Goal: Task Accomplishment & Management: Use online tool/utility

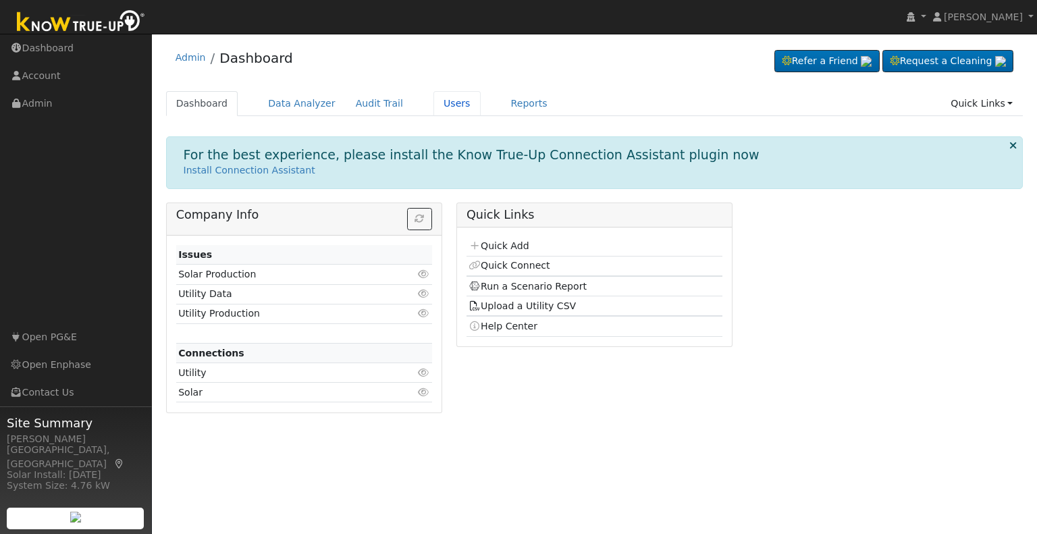
click at [434, 101] on link "Users" at bounding box center [457, 103] width 47 height 25
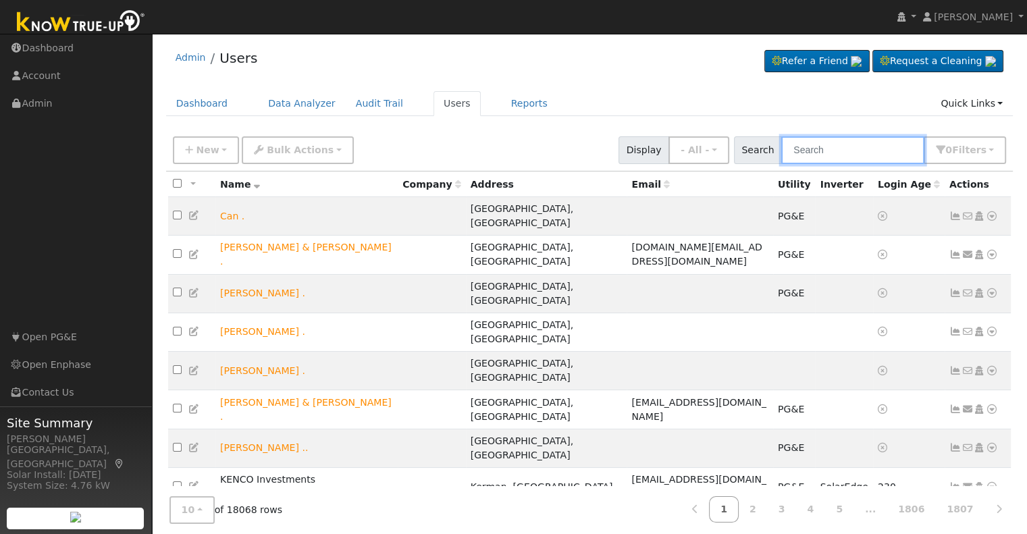
click at [870, 151] on input "text" at bounding box center [852, 150] width 143 height 28
paste input "Kao Moua"
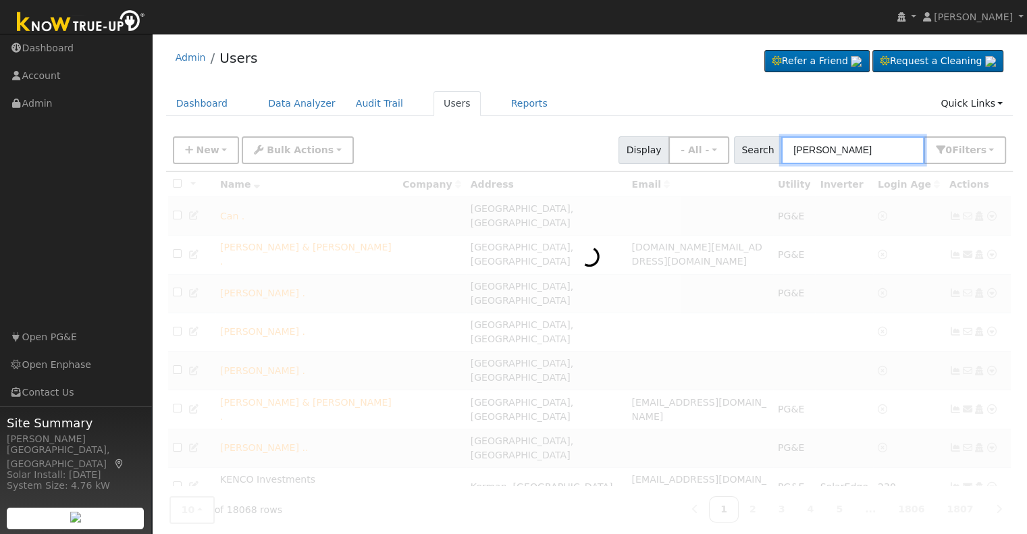
type input "Kao Moua"
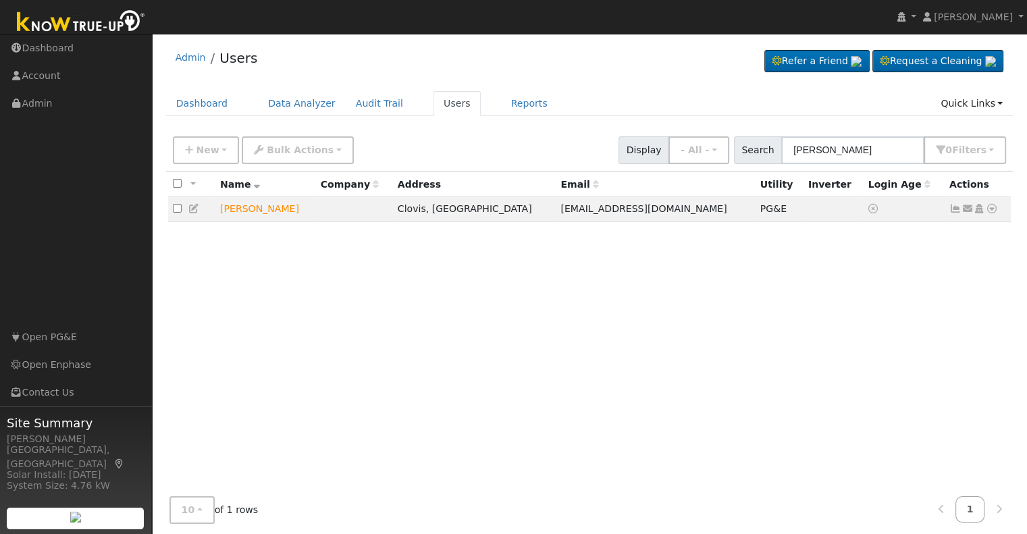
click at [992, 211] on icon at bounding box center [992, 208] width 12 height 9
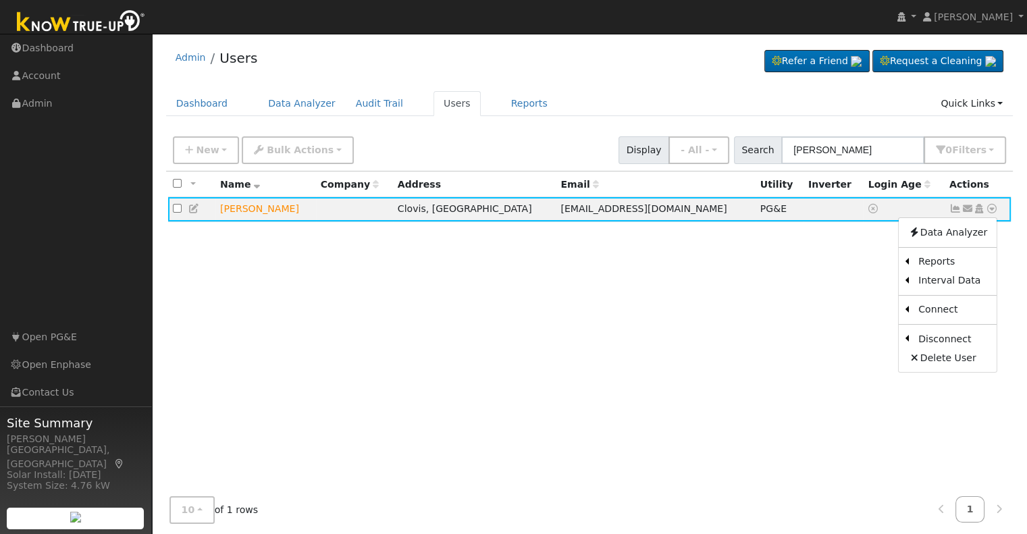
click at [0, 0] on link "Scenario" at bounding box center [0, 0] width 0 height 0
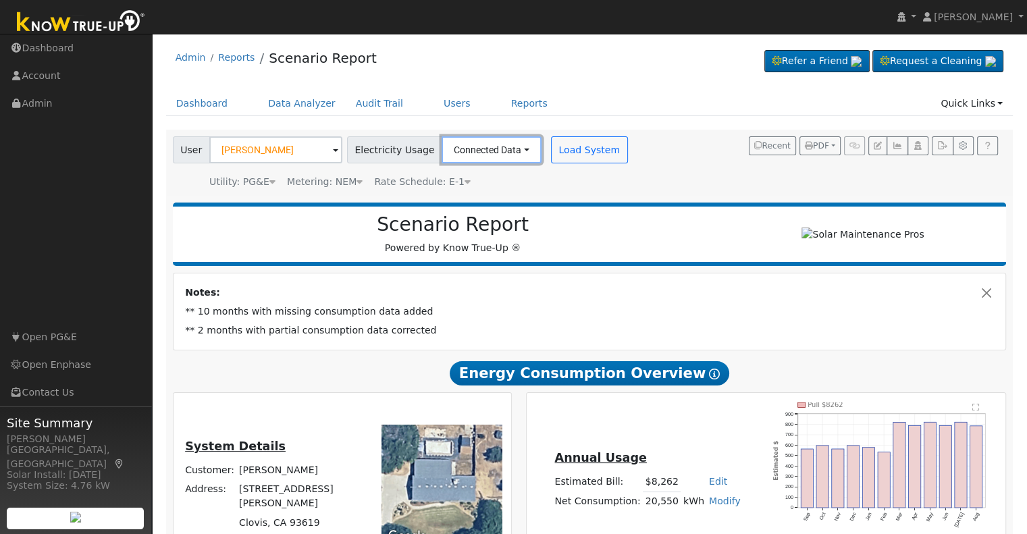
click at [505, 149] on button "Connected Data" at bounding box center [492, 149] width 100 height 27
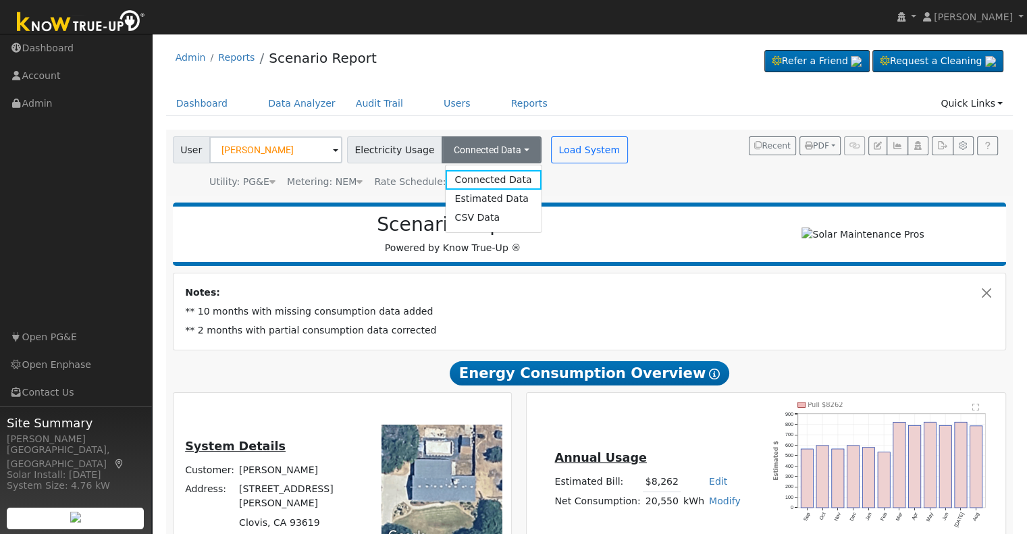
click at [488, 201] on link "Estimated Data" at bounding box center [493, 199] width 96 height 19
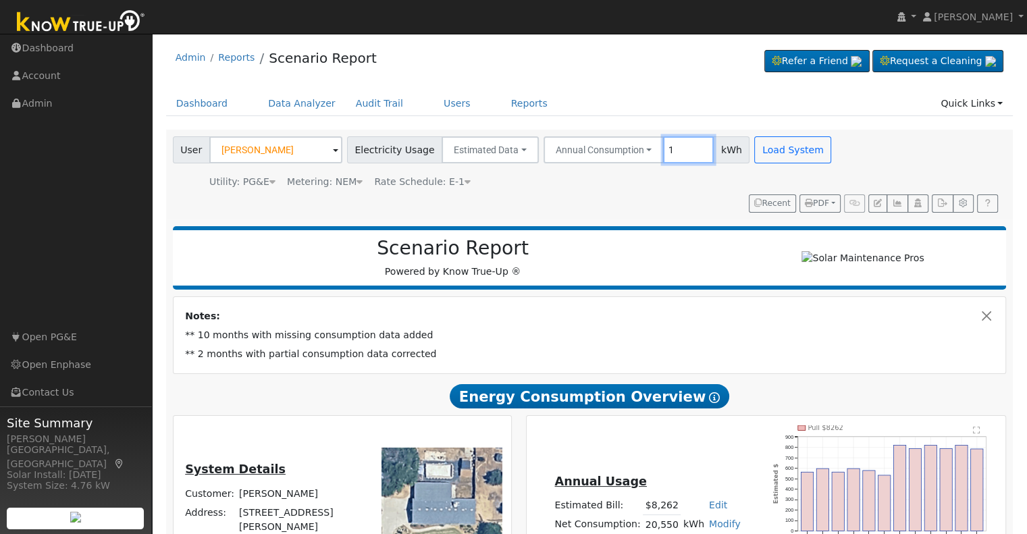
type input "1"
click at [663, 157] on input "1" at bounding box center [688, 149] width 51 height 27
type input "17604"
click at [766, 145] on button "Load System" at bounding box center [792, 149] width 77 height 27
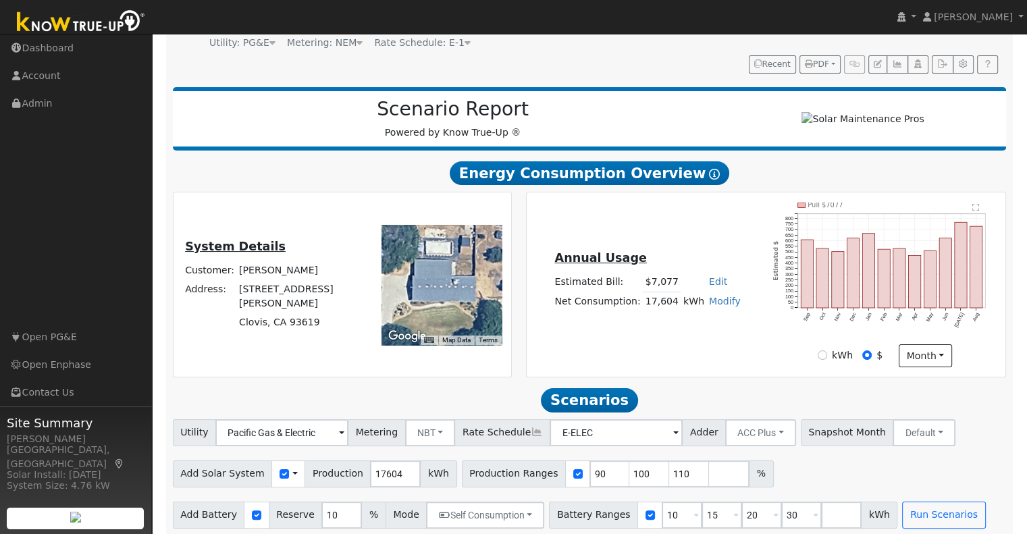
scroll to position [152, 0]
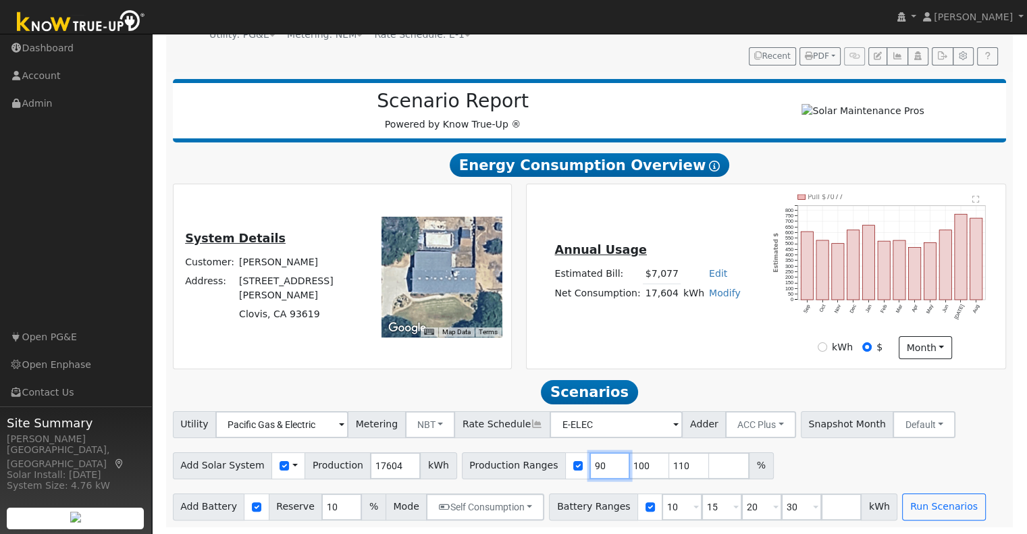
click at [590, 468] on input "90" at bounding box center [610, 465] width 41 height 27
type input "100"
type input "110"
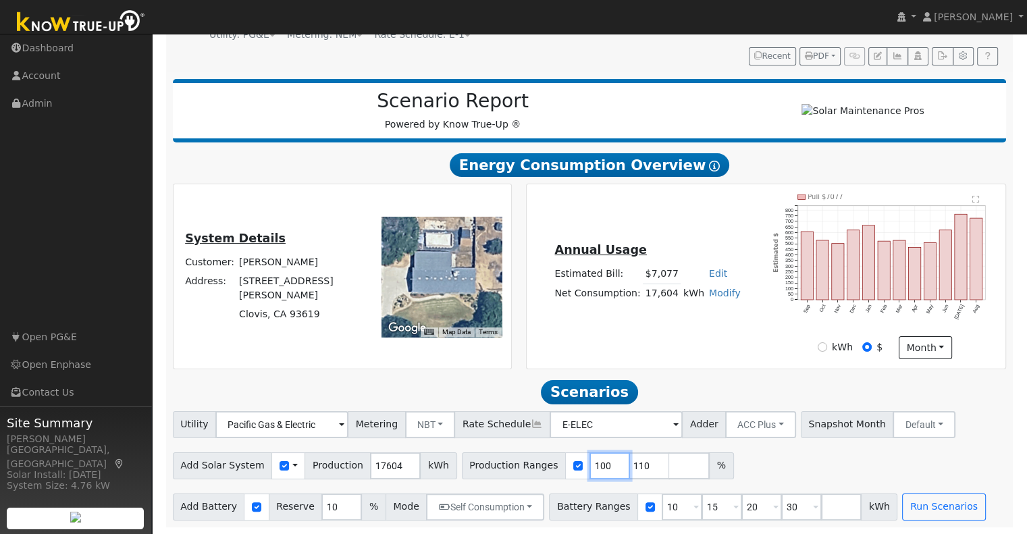
type input "110"
click at [590, 468] on input "110" at bounding box center [610, 465] width 41 height 27
type input "11"
click at [590, 468] on input "11" at bounding box center [610, 465] width 41 height 27
click at [590, 468] on input "number" at bounding box center [610, 465] width 41 height 27
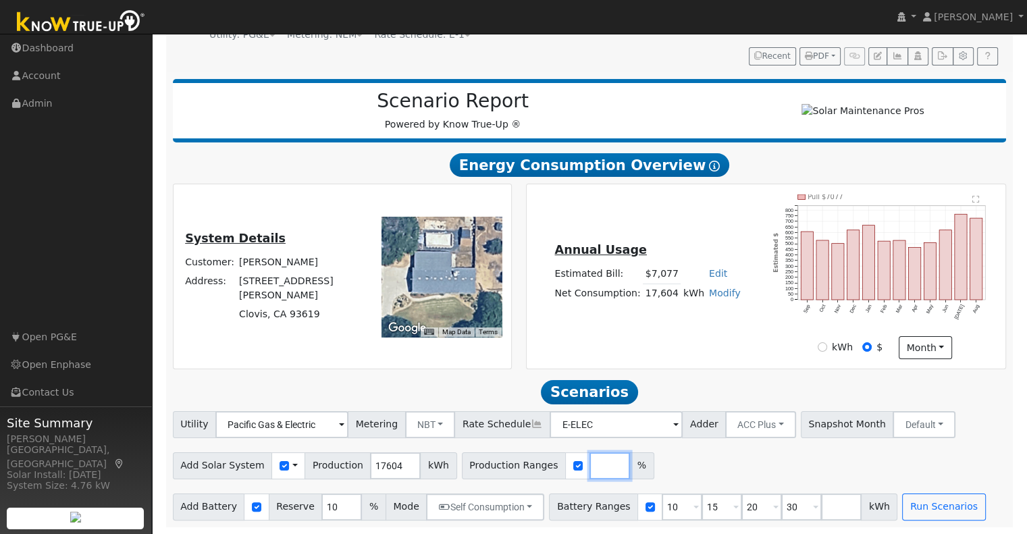
click at [590, 468] on input "number" at bounding box center [610, 465] width 41 height 27
type input "105"
click at [662, 510] on input "10" at bounding box center [682, 507] width 41 height 27
type input "15"
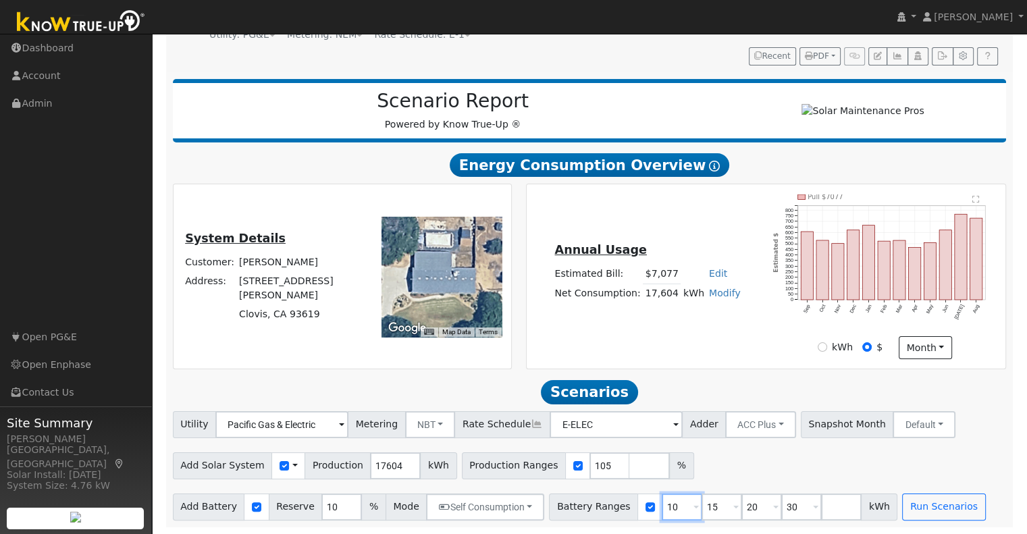
type input "20"
type input "30"
click at [662, 510] on input "15" at bounding box center [682, 507] width 41 height 27
type input "20"
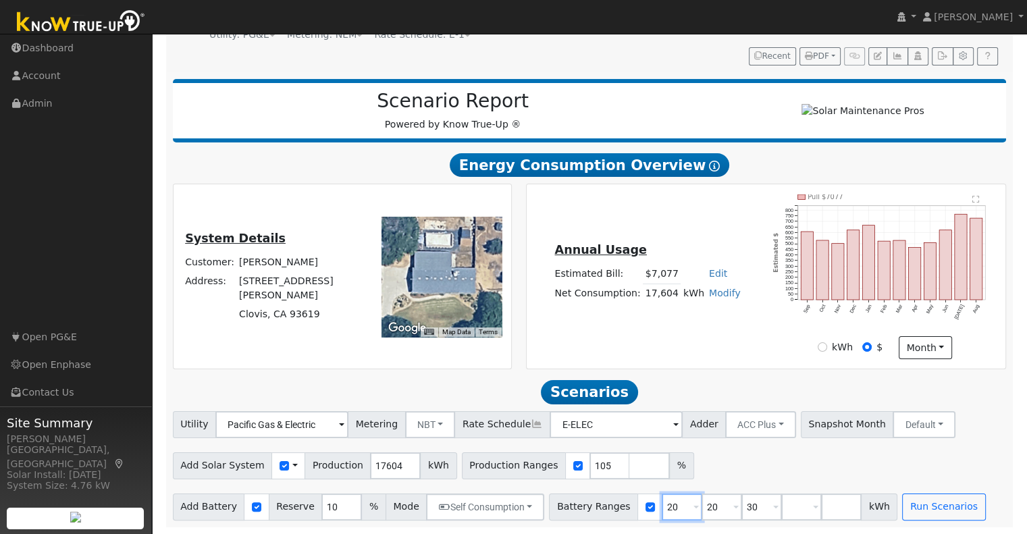
type input "30"
click at [662, 510] on input "20" at bounding box center [682, 507] width 41 height 27
type input "30"
click at [662, 510] on input "30" at bounding box center [682, 507] width 41 height 27
click at [662, 510] on input "number" at bounding box center [682, 507] width 41 height 27
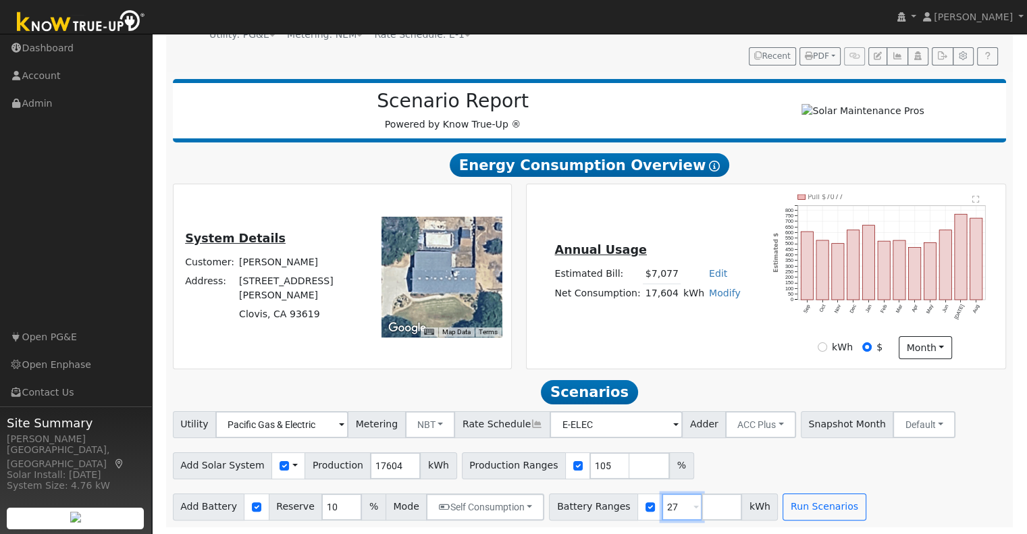
type input "27"
click at [321, 510] on input "10" at bounding box center [341, 507] width 41 height 27
type input "20"
click at [905, 482] on div "Utility Pacific Gas & Electric Metering NBT NEM NBT Rate Schedule E-ELEC Adder …" at bounding box center [589, 465] width 848 height 109
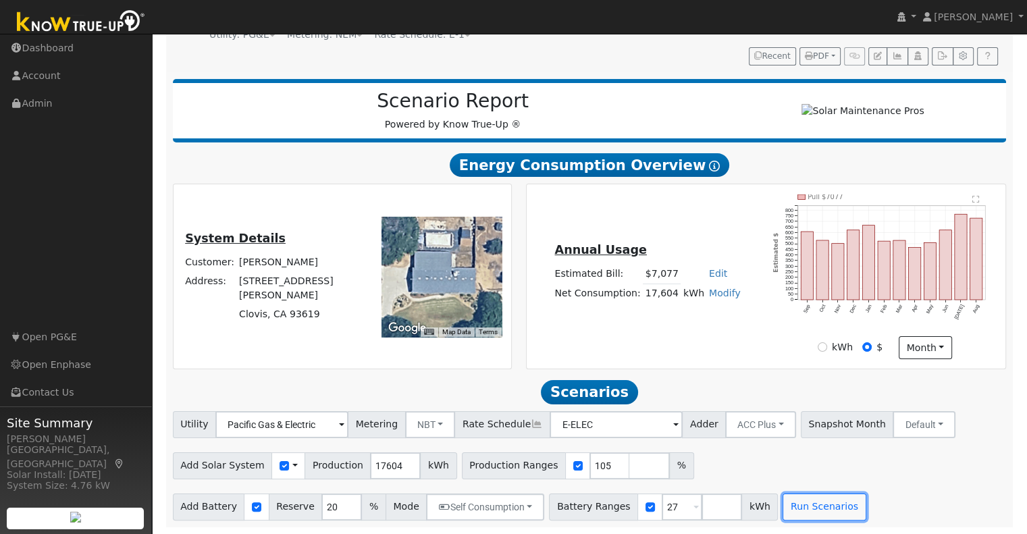
click at [786, 510] on button "Run Scenarios" at bounding box center [824, 507] width 83 height 27
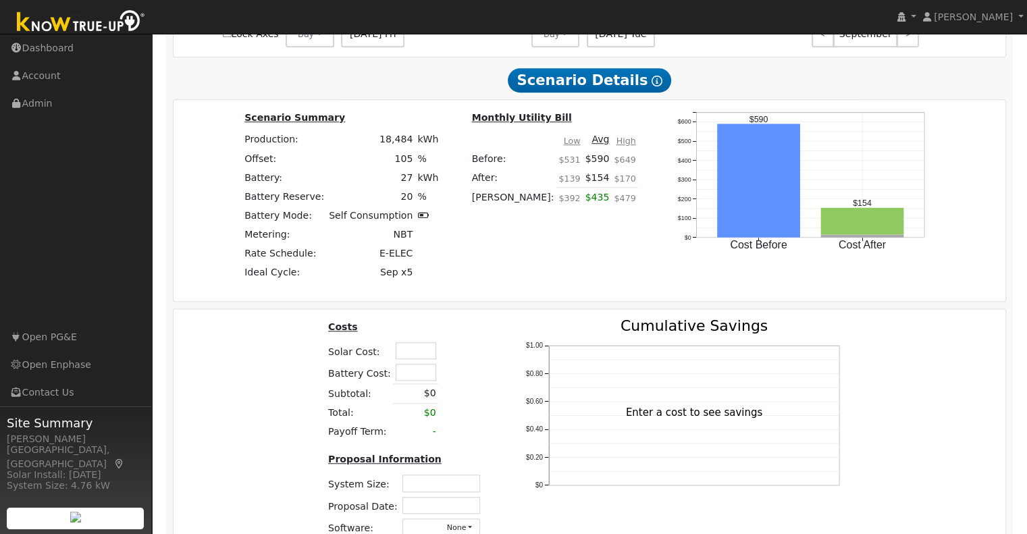
scroll to position [963, 0]
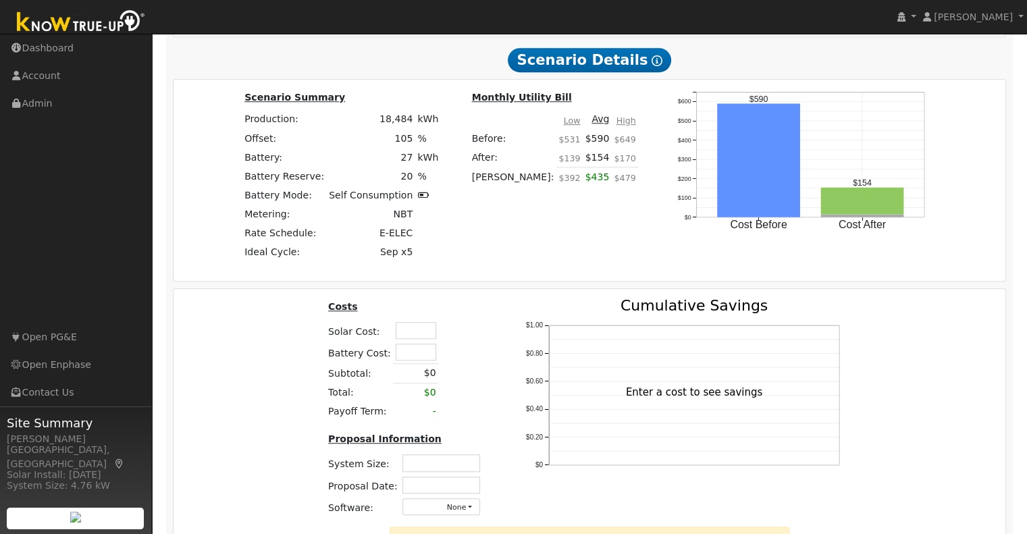
click at [413, 335] on input "text" at bounding box center [416, 330] width 41 height 17
click at [477, 348] on table "Costs Solar Cost: $74,900 Battery Cost: Subtotal: $0 Total: $0 Payoff Term: -" at bounding box center [406, 359] width 161 height 123
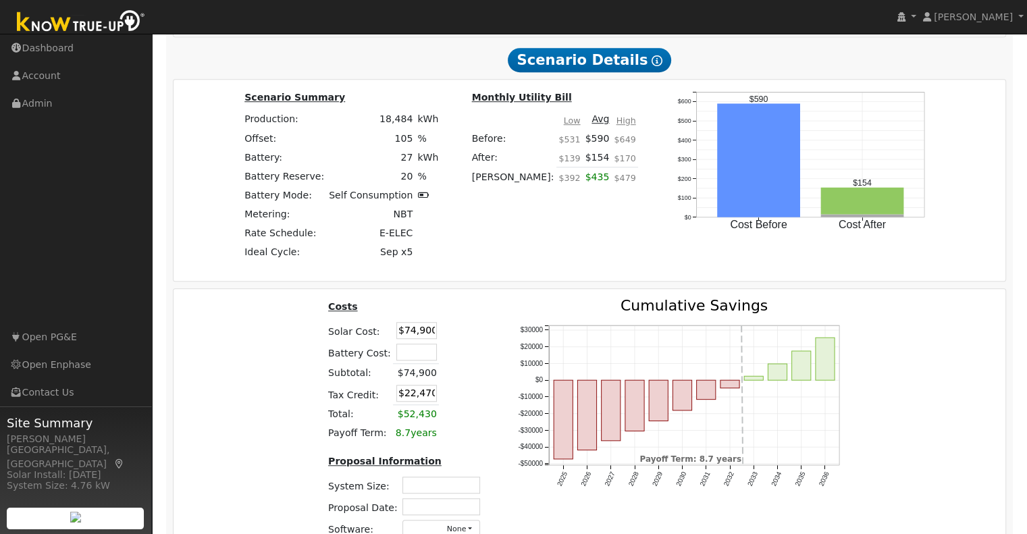
click at [420, 328] on input "$74,900" at bounding box center [416, 330] width 41 height 17
type input "4"
type input "$45,900"
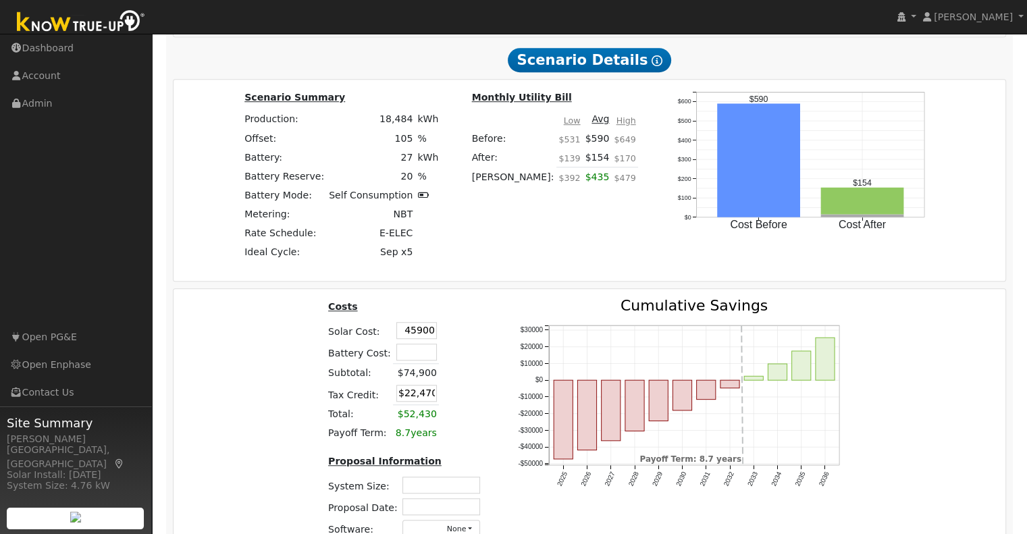
type input "$13,770"
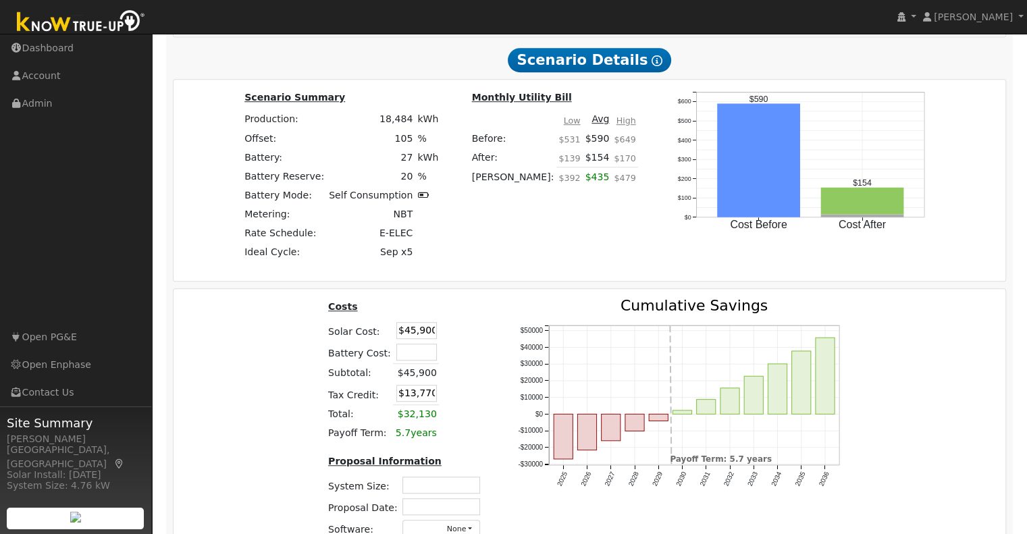
click at [412, 356] on input "text" at bounding box center [416, 352] width 41 height 17
type input "$29,000"
type input "$22,470"
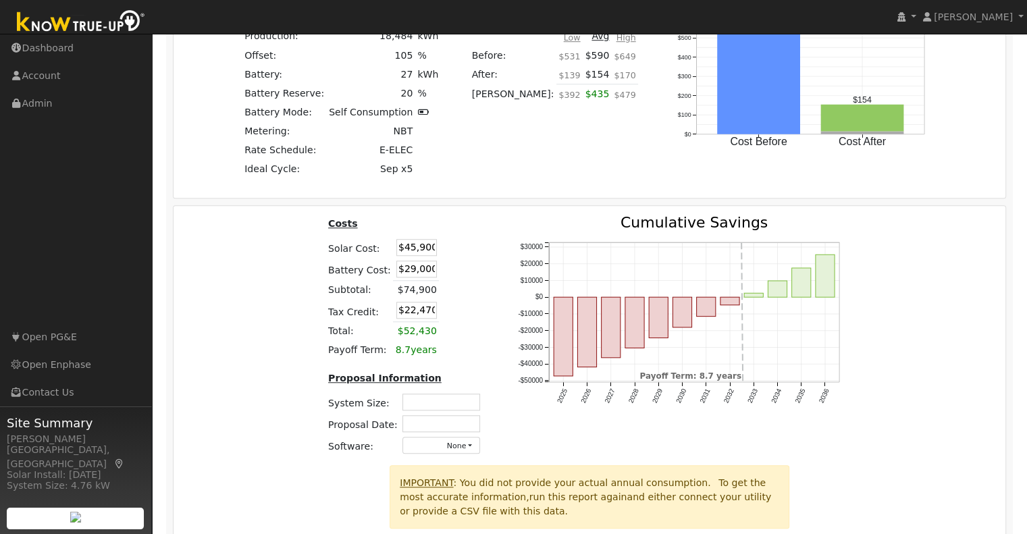
scroll to position [1098, 0]
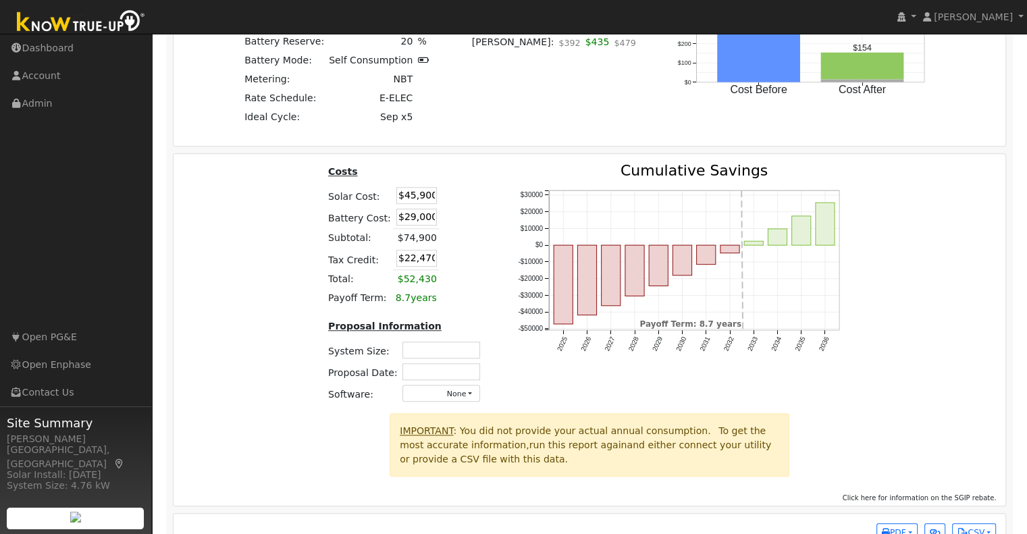
click at [443, 357] on input "text" at bounding box center [441, 350] width 78 height 17
type input "13.12"
click at [437, 380] on input "text" at bounding box center [441, 371] width 78 height 17
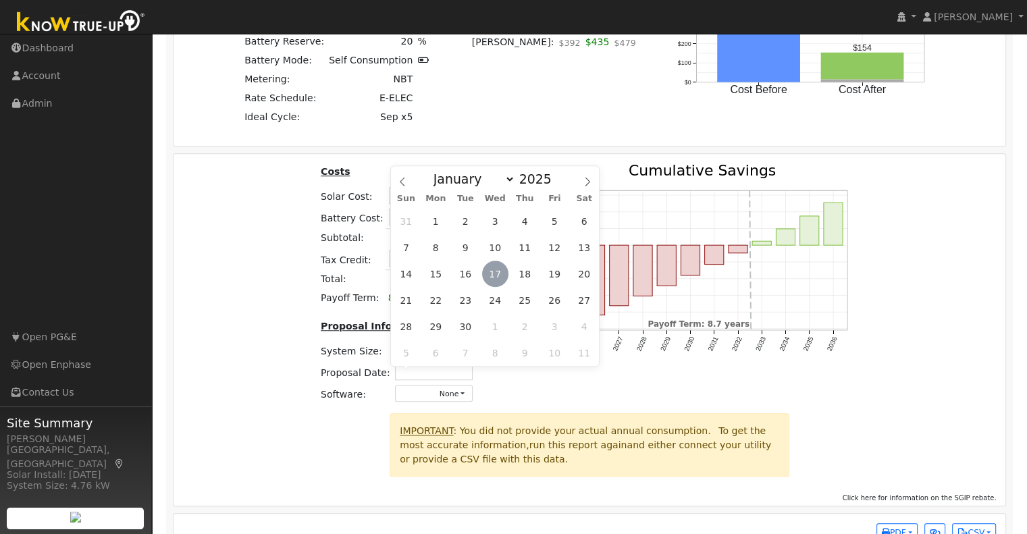
click at [497, 281] on span "17" at bounding box center [495, 274] width 26 height 26
type input "[DATE]"
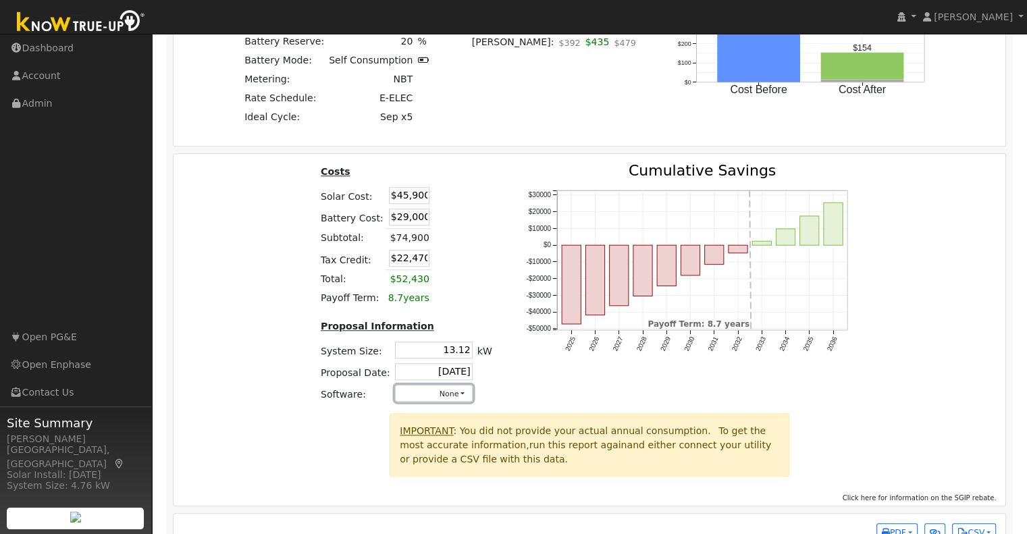
click at [447, 402] on button "None" at bounding box center [434, 393] width 78 height 17
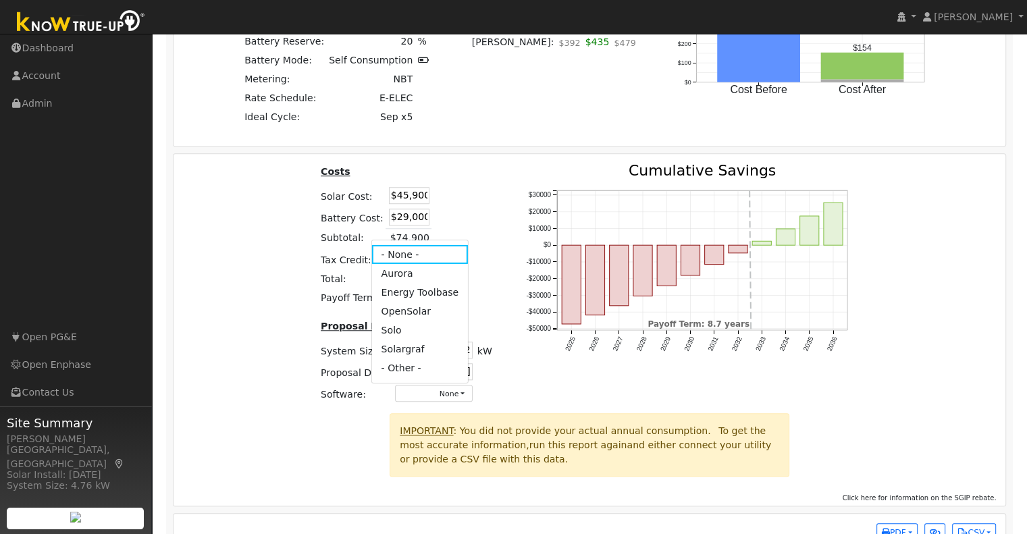
click at [428, 278] on link "Aurora" at bounding box center [419, 273] width 97 height 19
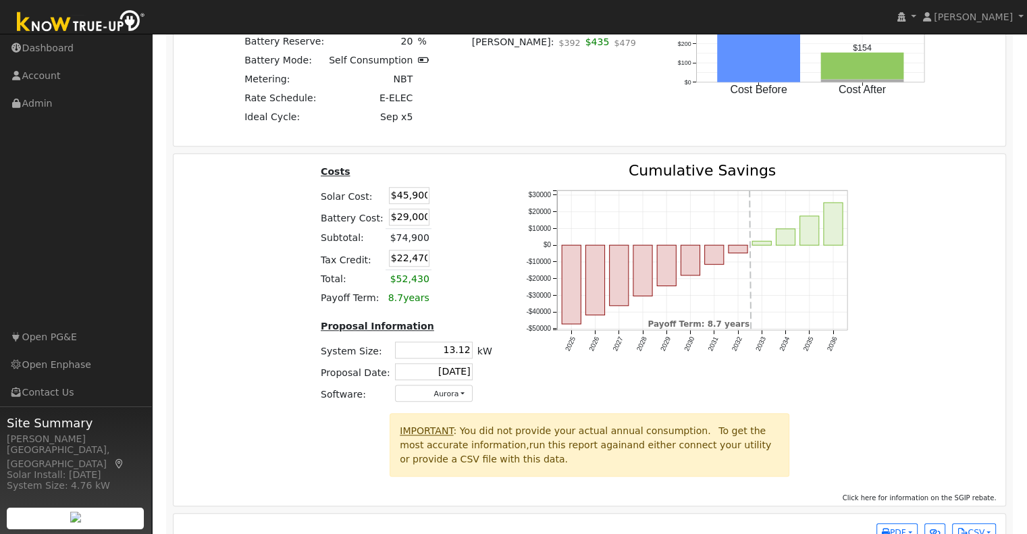
click at [959, 318] on div "Costs Solar Cost: $45,900 Battery Cost: $29,000 Subtotal: $74,900 Tax Credit: $…" at bounding box center [590, 288] width 842 height 250
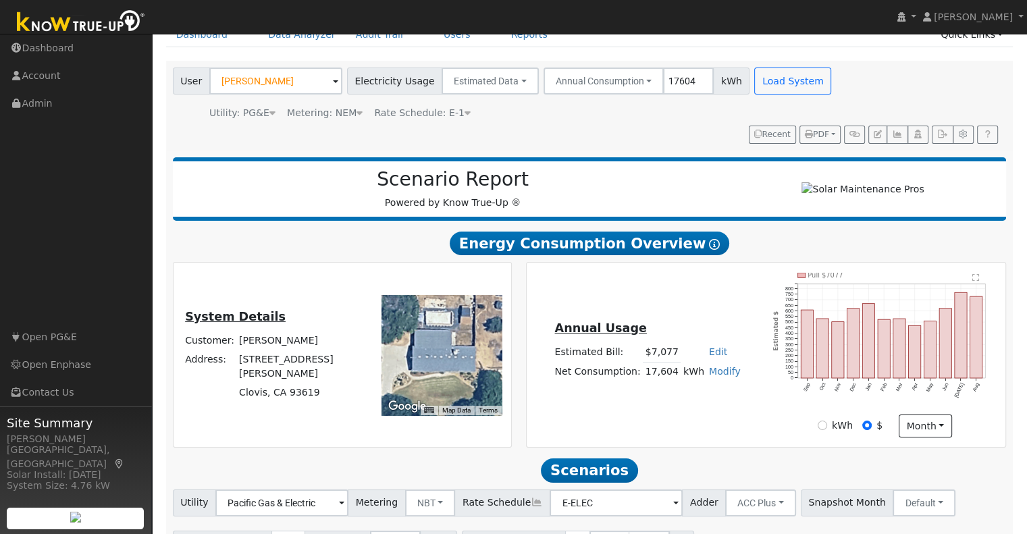
scroll to position [0, 0]
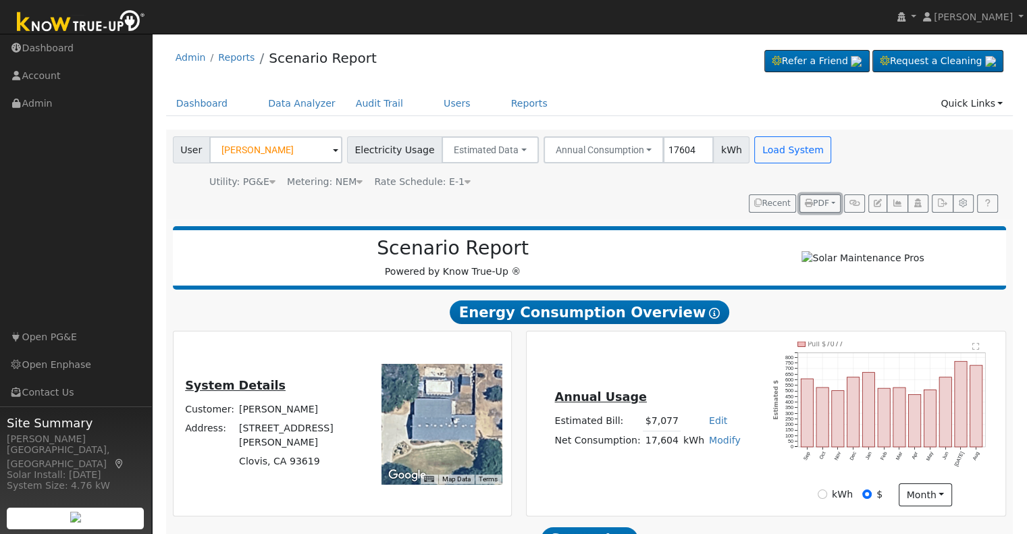
click at [834, 205] on button "PDF" at bounding box center [820, 203] width 41 height 19
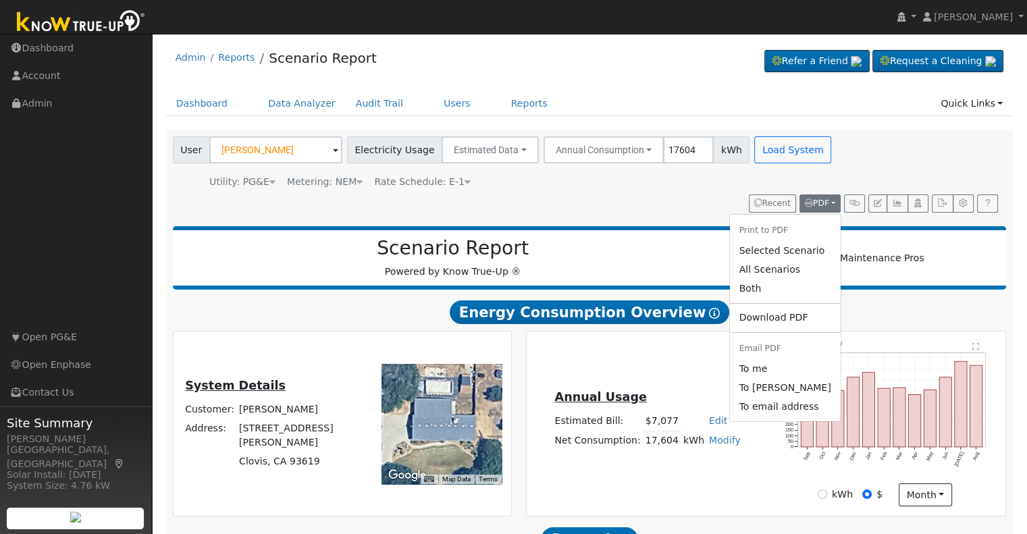
click at [771, 294] on link "Both" at bounding box center [784, 288] width 111 height 19
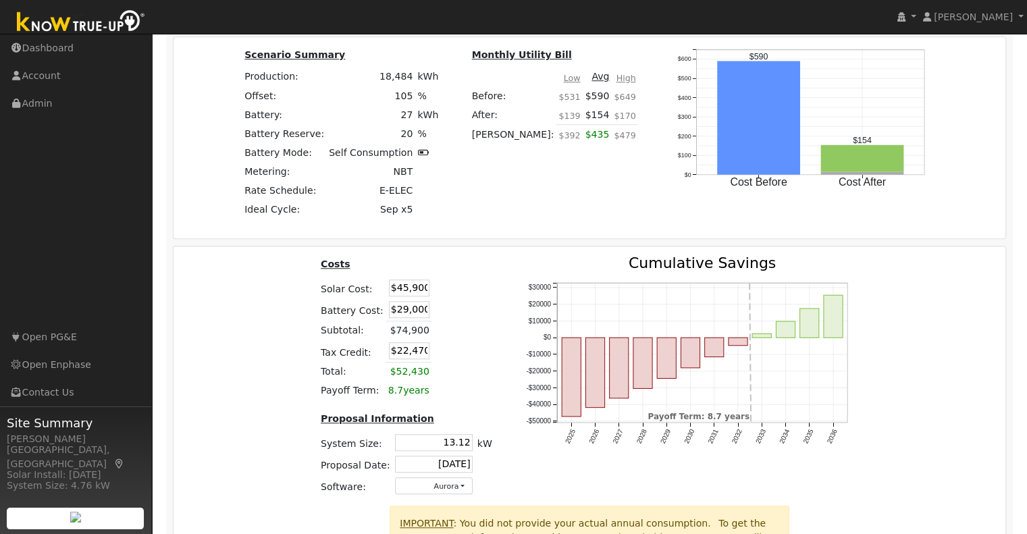
scroll to position [1013, 0]
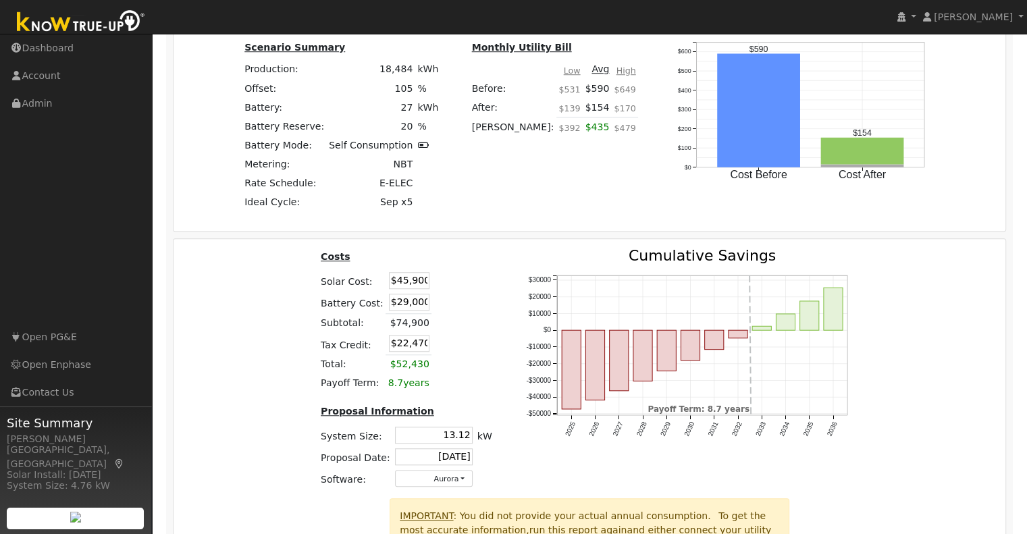
click at [413, 284] on input "$45,900" at bounding box center [409, 280] width 41 height 17
type input "$59,460"
type input "$26,538"
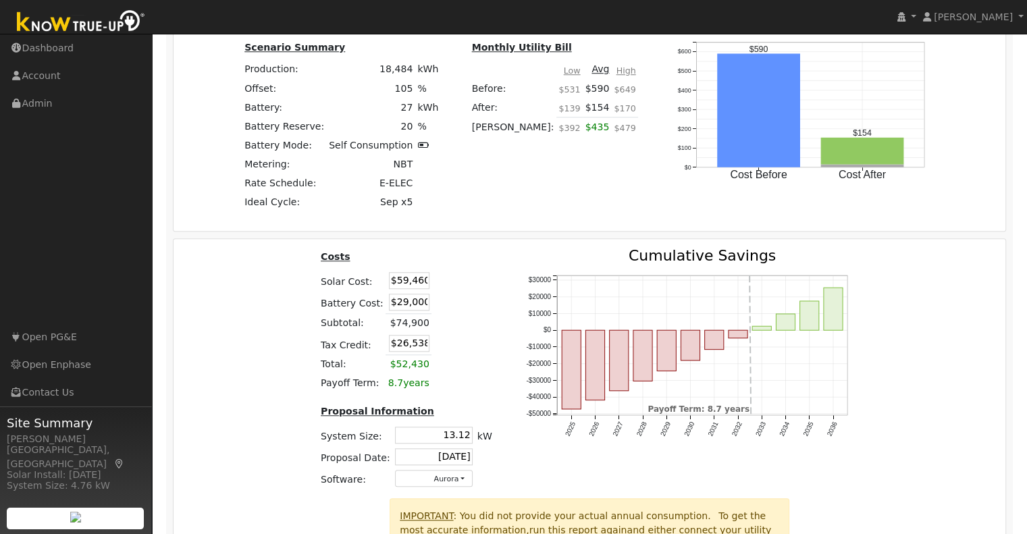
click at [406, 311] on input "$29,000" at bounding box center [409, 302] width 41 height 17
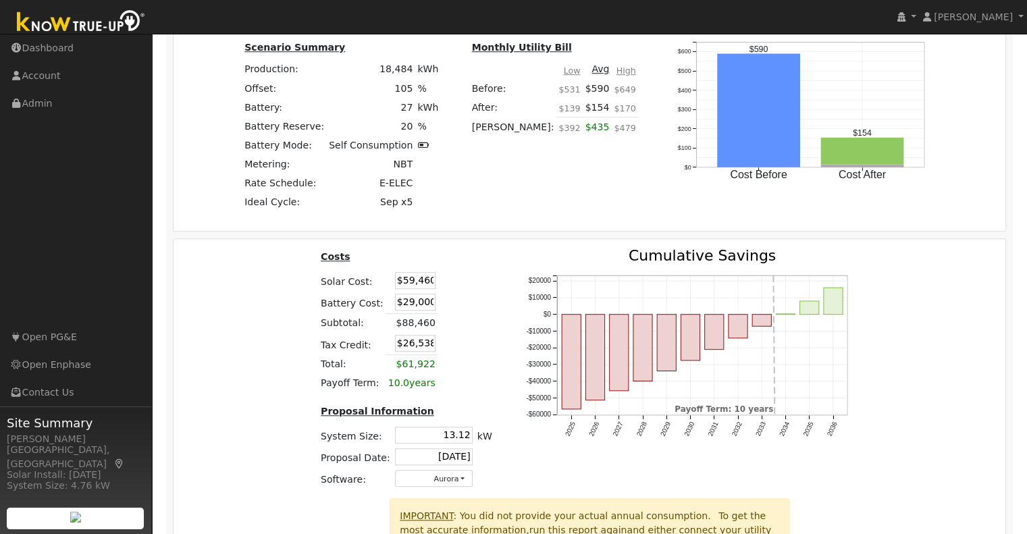
click at [406, 311] on input "$29,000" at bounding box center [415, 302] width 41 height 17
type input "$19,040"
type input "$23,550"
click at [453, 297] on td at bounding box center [452, 302] width 28 height 22
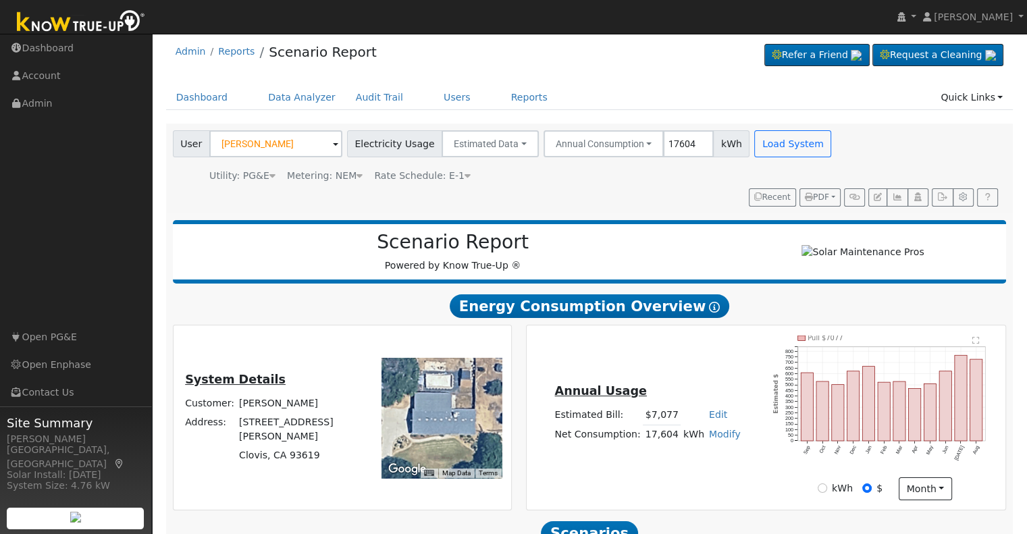
scroll to position [0, 0]
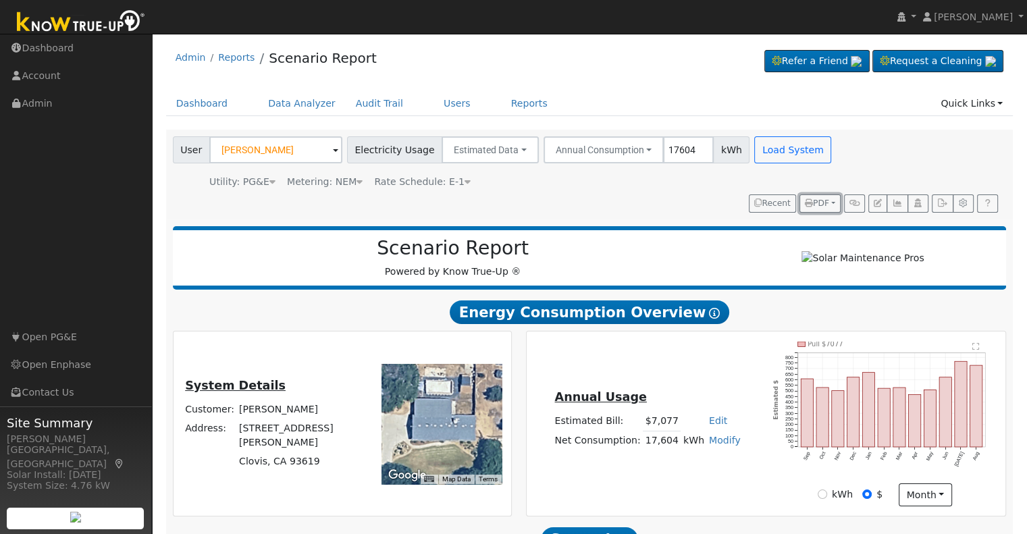
click at [829, 199] on span "PDF" at bounding box center [817, 203] width 24 height 9
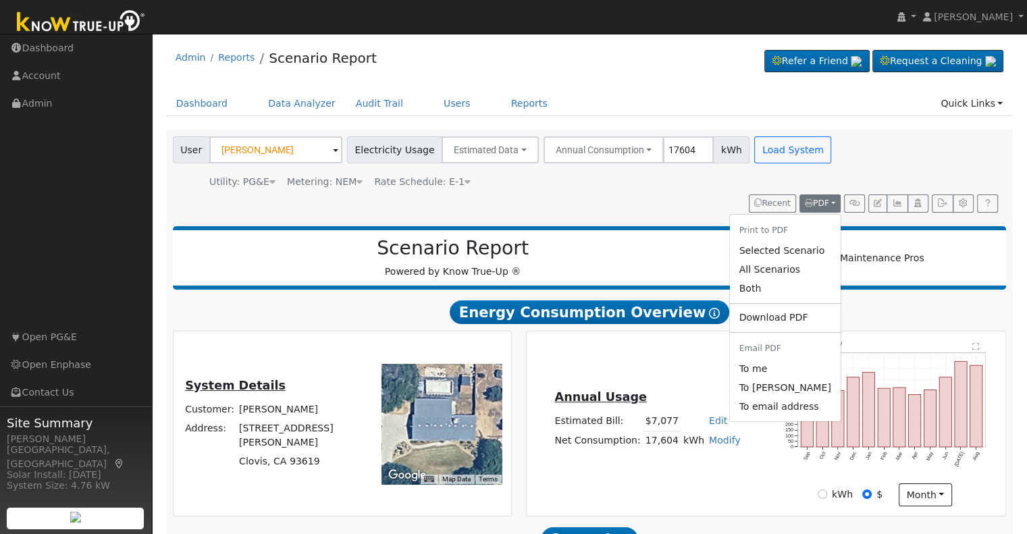
click at [776, 288] on link "Both" at bounding box center [784, 288] width 111 height 19
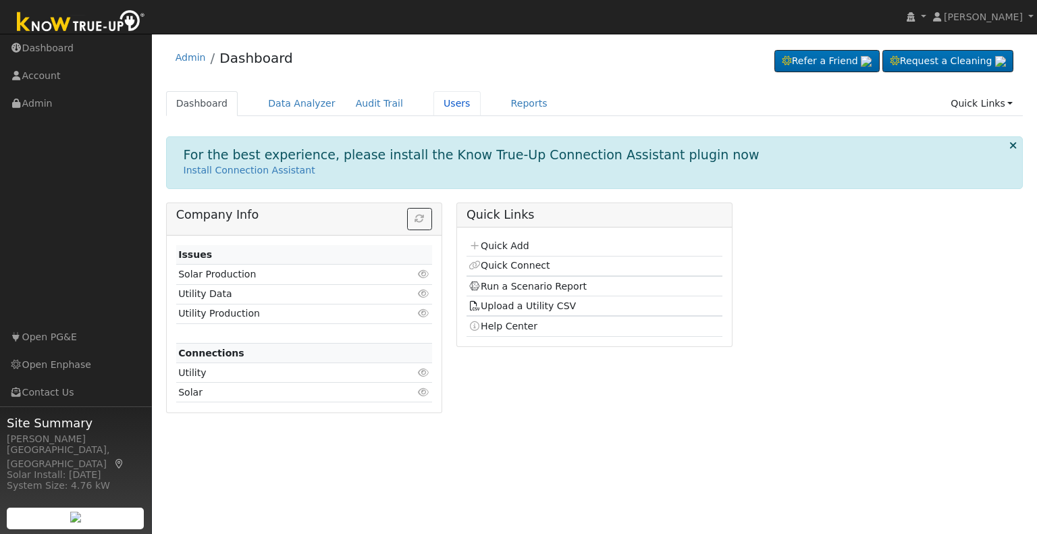
click at [434, 107] on link "Users" at bounding box center [457, 103] width 47 height 25
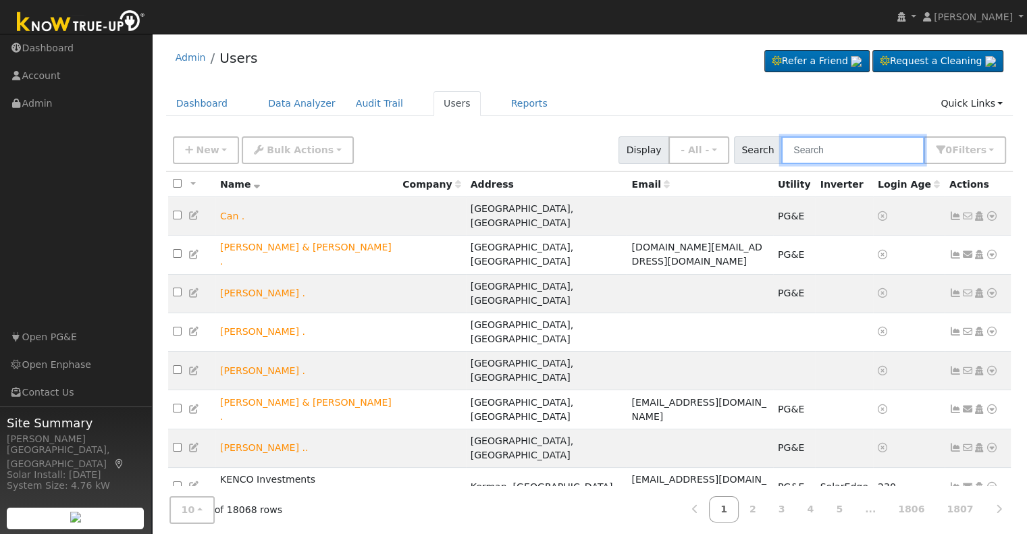
click at [875, 151] on input "text" at bounding box center [852, 150] width 143 height 28
type input "kao moua"
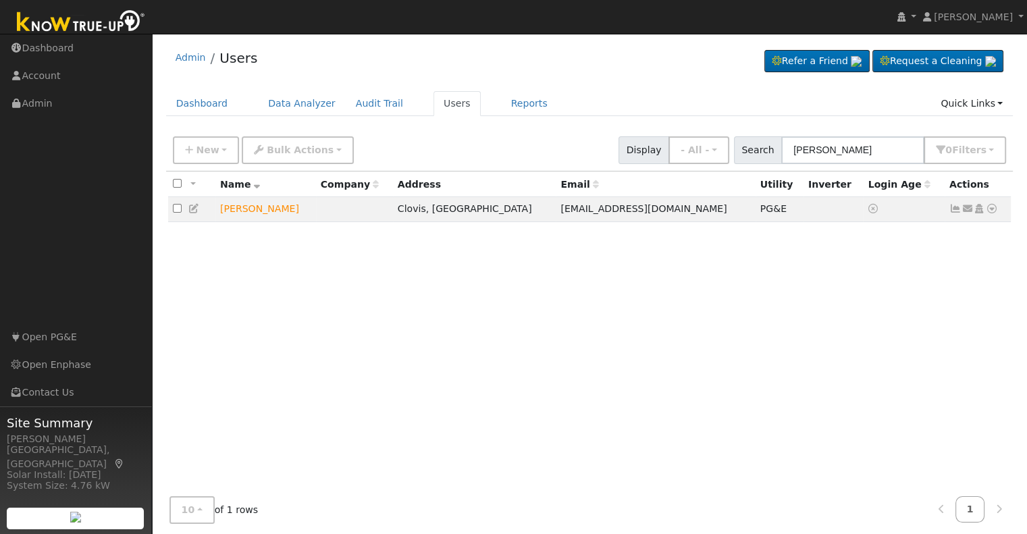
click at [994, 207] on icon at bounding box center [992, 208] width 12 height 9
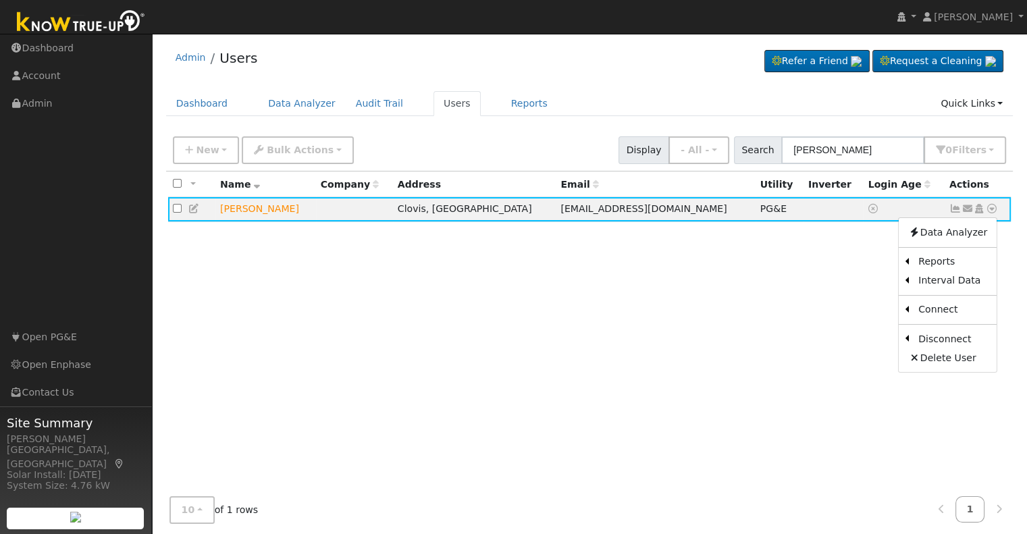
click at [0, 0] on link "Scenario" at bounding box center [0, 0] width 0 height 0
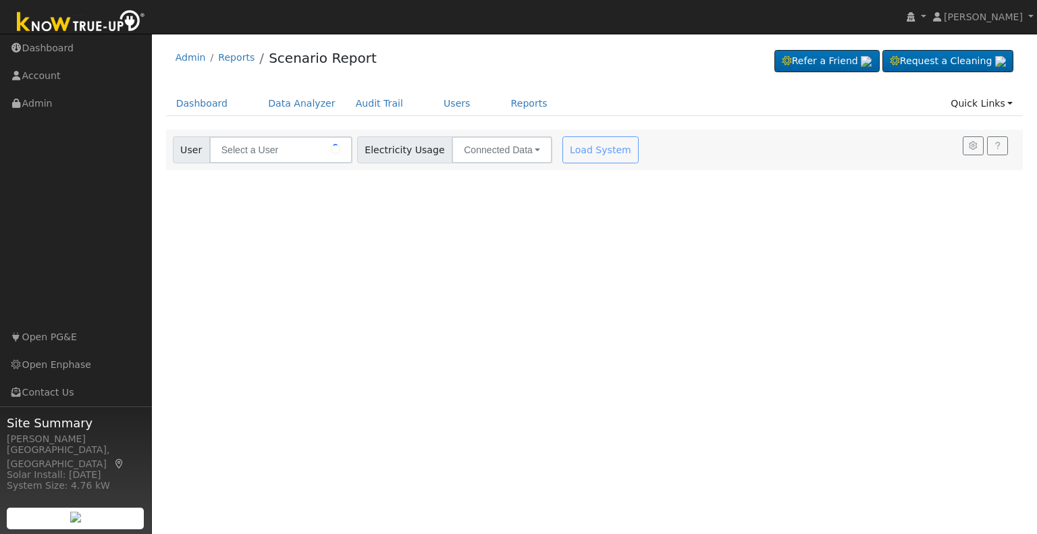
type input "[PERSON_NAME]"
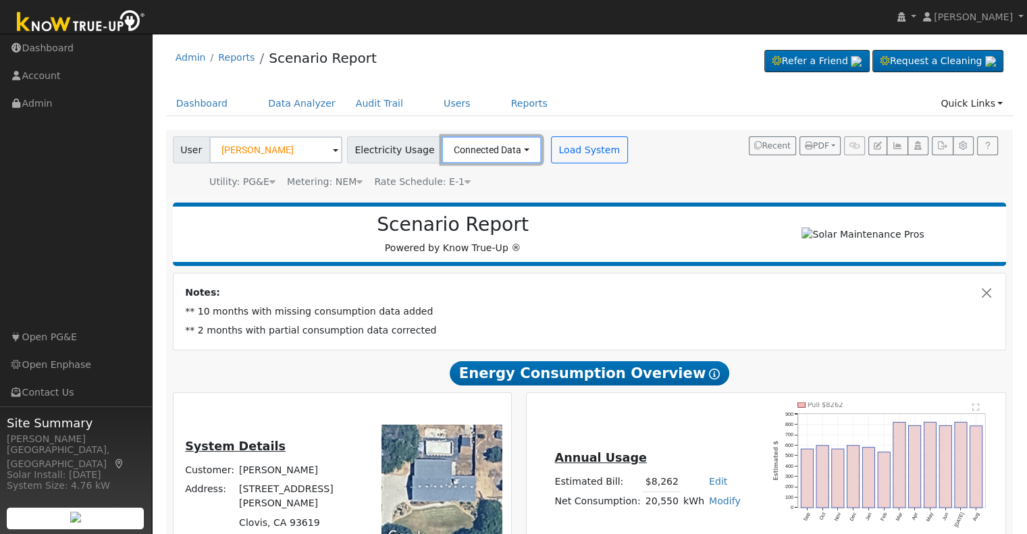
drag, startPoint x: 485, startPoint y: 151, endPoint x: 486, endPoint y: 159, distance: 8.2
click at [486, 153] on button "Connected Data" at bounding box center [492, 149] width 100 height 27
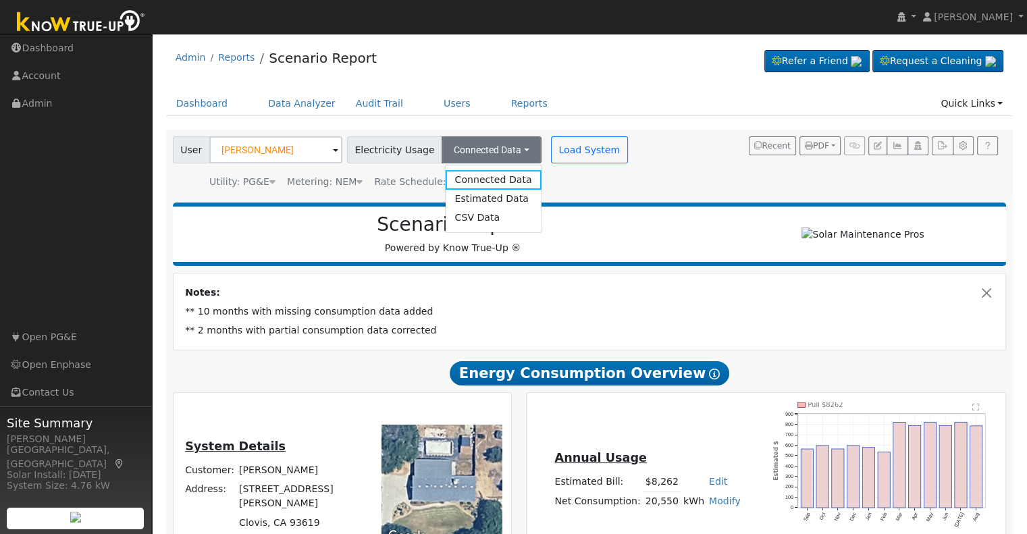
click at [488, 199] on link "Estimated Data" at bounding box center [493, 199] width 96 height 19
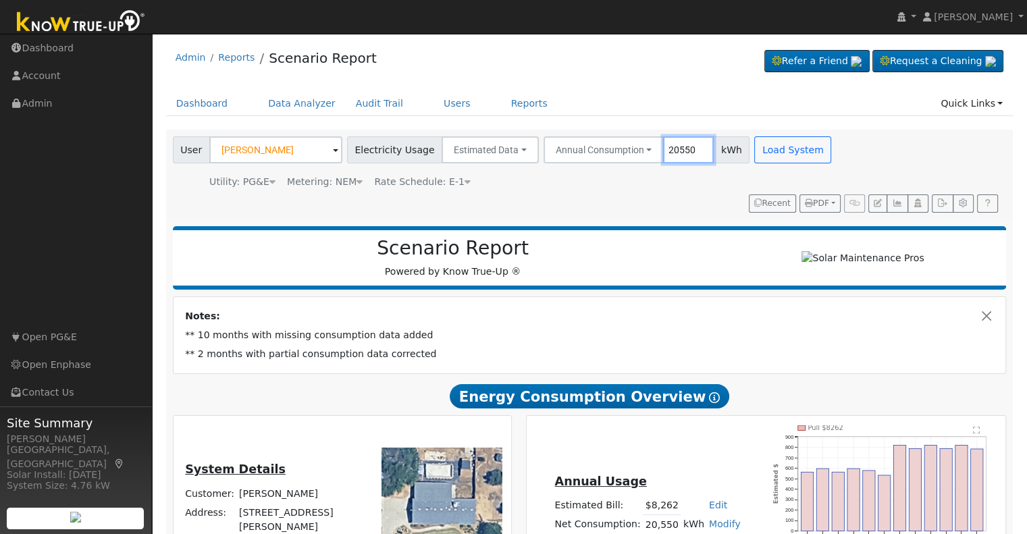
click at [663, 148] on input "20550" at bounding box center [688, 149] width 51 height 27
type input "17604"
click at [779, 159] on button "Load System" at bounding box center [792, 149] width 77 height 27
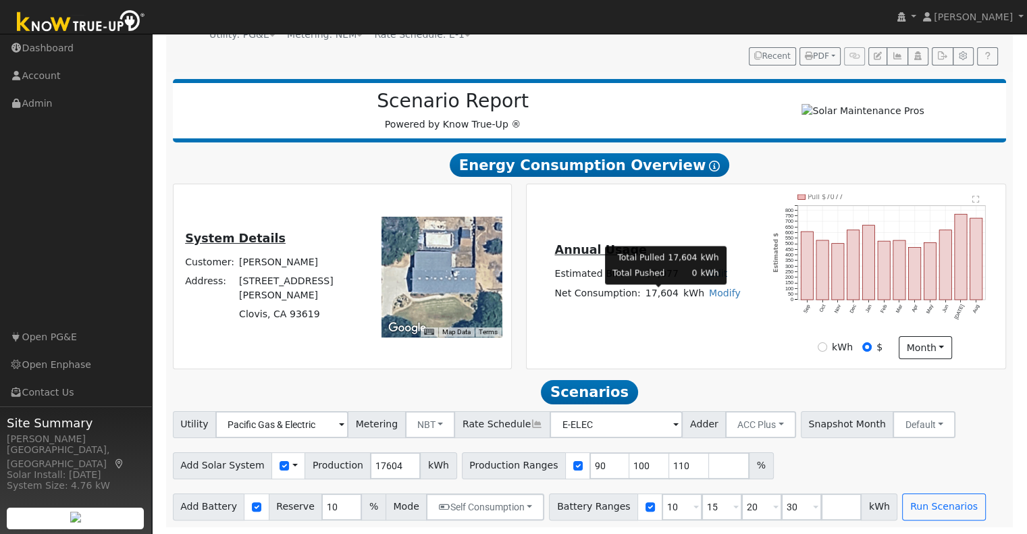
scroll to position [152, 0]
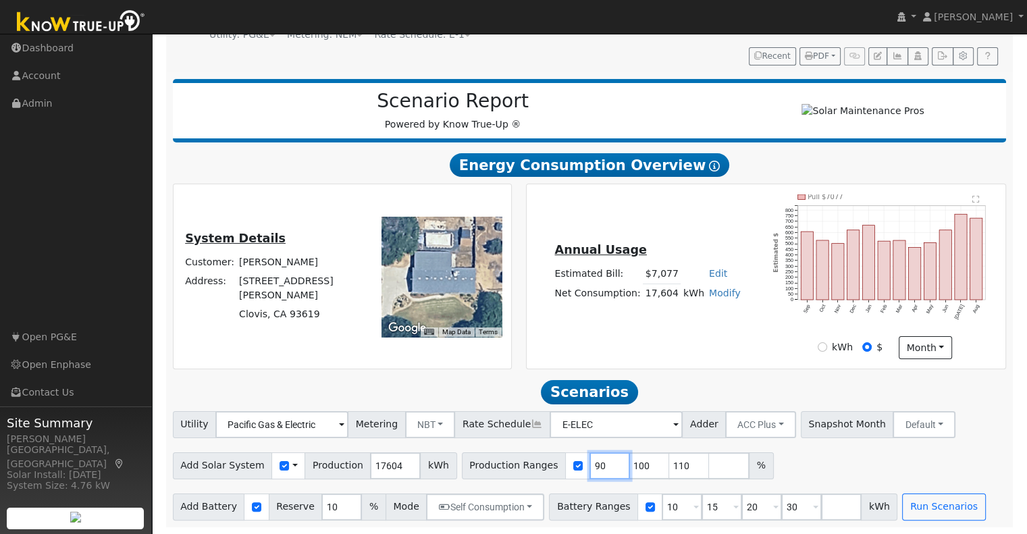
click at [590, 471] on input "90" at bounding box center [610, 465] width 41 height 27
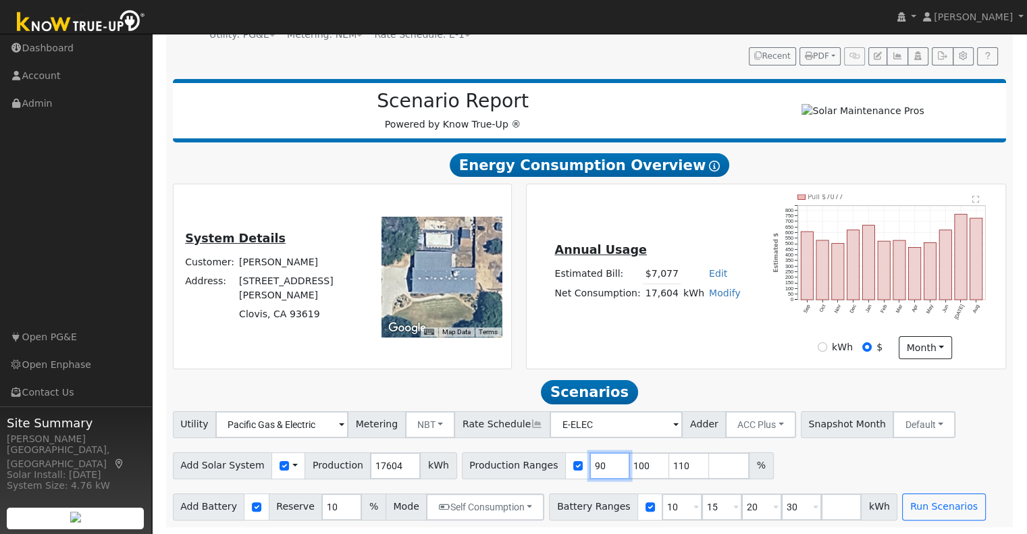
click at [590, 471] on input "90" at bounding box center [610, 465] width 41 height 27
type input "100"
type input "110"
click at [590, 471] on input "100" at bounding box center [610, 465] width 41 height 27
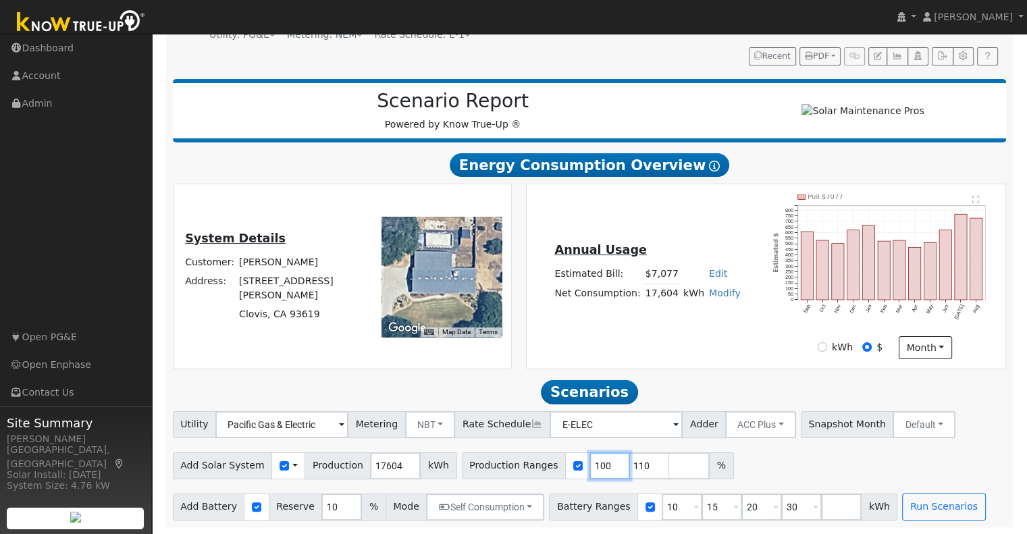
type input "110"
click at [590, 471] on input "110" at bounding box center [610, 465] width 41 height 27
click at [590, 471] on input "number" at bounding box center [610, 465] width 41 height 27
type input "110"
click at [662, 515] on input "10" at bounding box center [682, 507] width 41 height 27
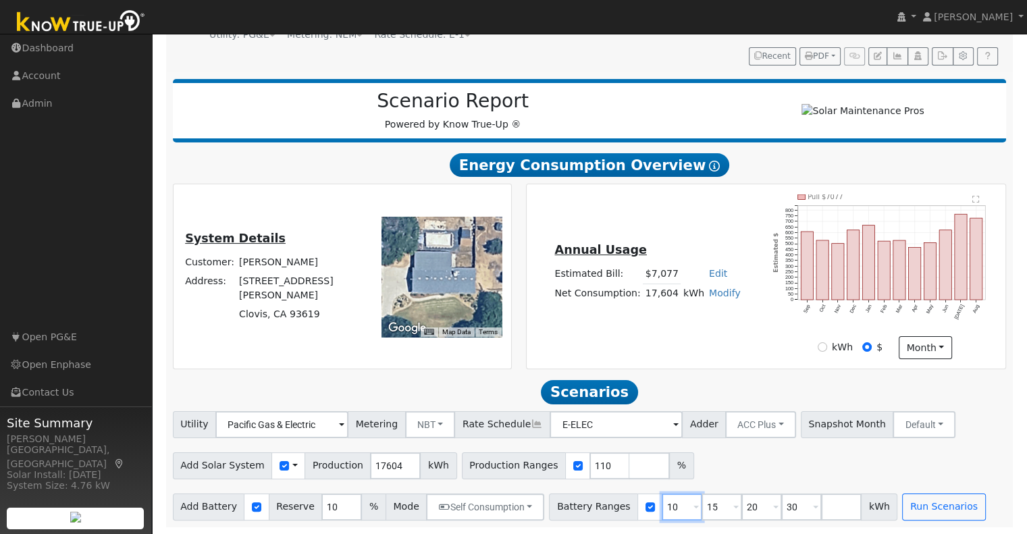
click at [662, 515] on input "10" at bounding box center [682, 507] width 41 height 27
type input "15"
type input "20"
type input "30"
click at [662, 515] on input "15" at bounding box center [682, 507] width 41 height 27
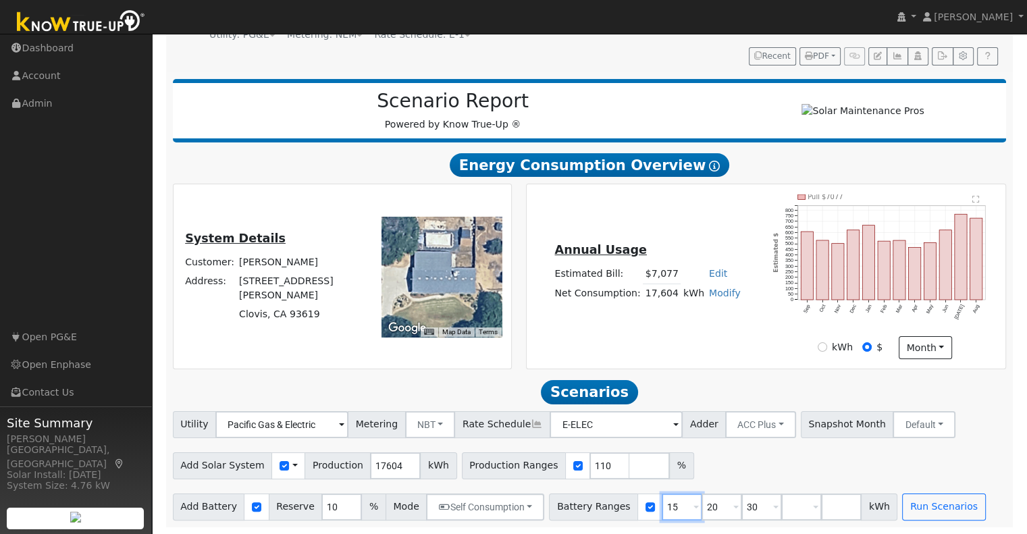
type input "20"
type input "30"
click at [662, 515] on input "20" at bounding box center [682, 507] width 41 height 27
type input "30"
click at [662, 515] on input "30" at bounding box center [682, 507] width 41 height 27
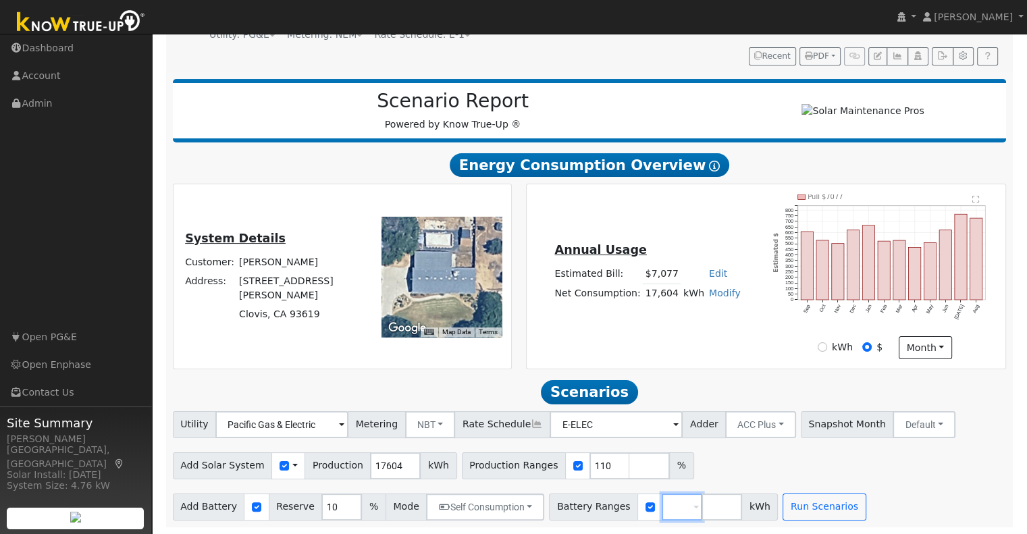
click at [662, 515] on input "number" at bounding box center [682, 507] width 41 height 27
type input "27"
click at [321, 501] on input "10" at bounding box center [341, 507] width 41 height 27
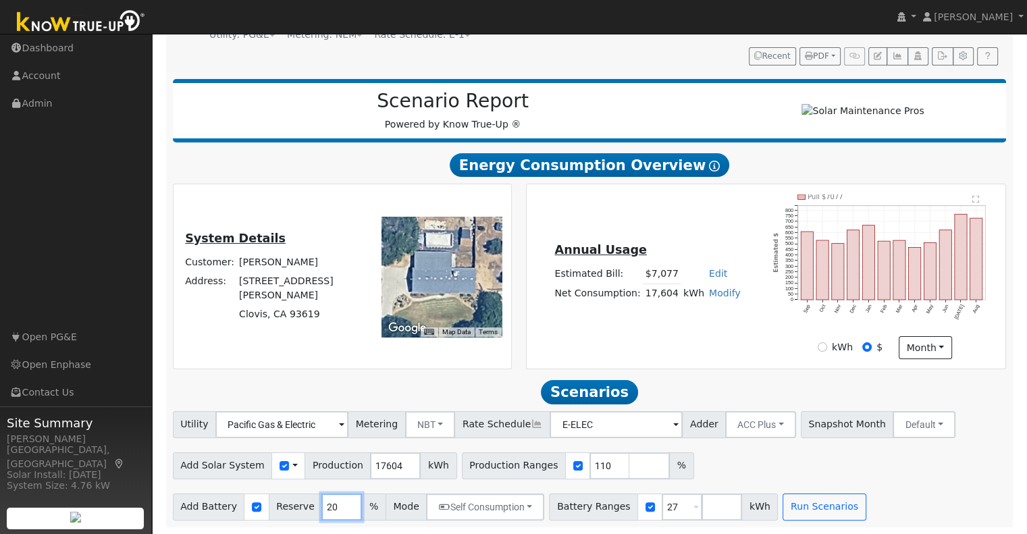
type input "20"
click at [882, 461] on div "Add Solar System Use CSV Data Production 17604 kWh Production Ranges 110 %" at bounding box center [589, 464] width 839 height 32
click at [813, 506] on button "Run Scenarios" at bounding box center [824, 507] width 83 height 27
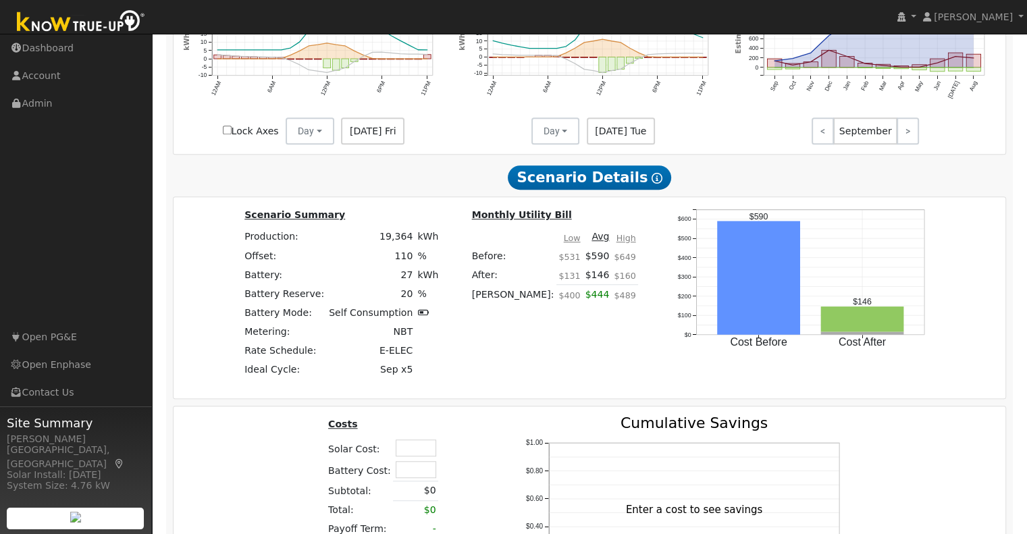
scroll to position [895, 0]
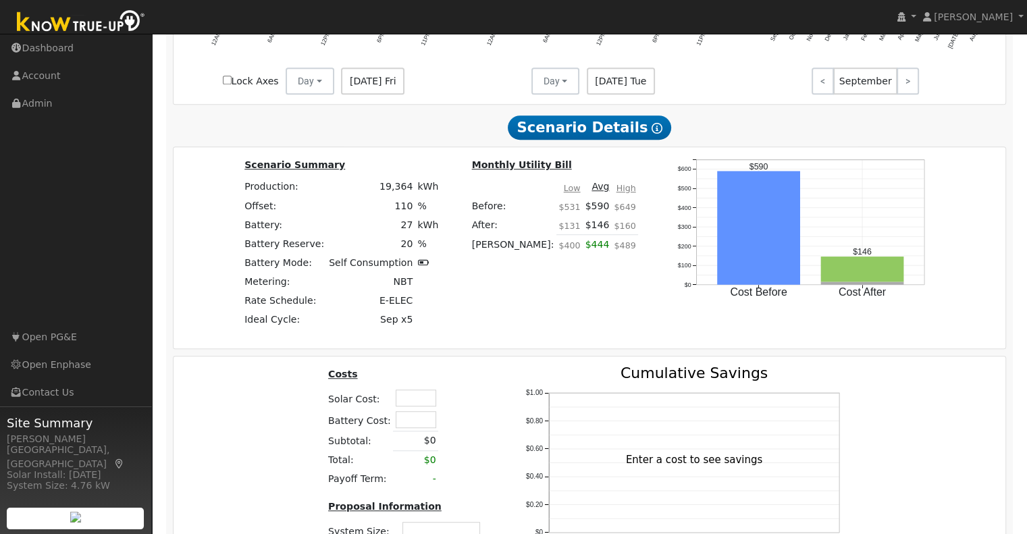
click at [415, 423] on input "text" at bounding box center [416, 419] width 41 height 17
click at [410, 396] on input "text" at bounding box center [416, 398] width 41 height 17
click at [402, 426] on input "text" at bounding box center [416, 419] width 41 height 17
type input "$29,000"
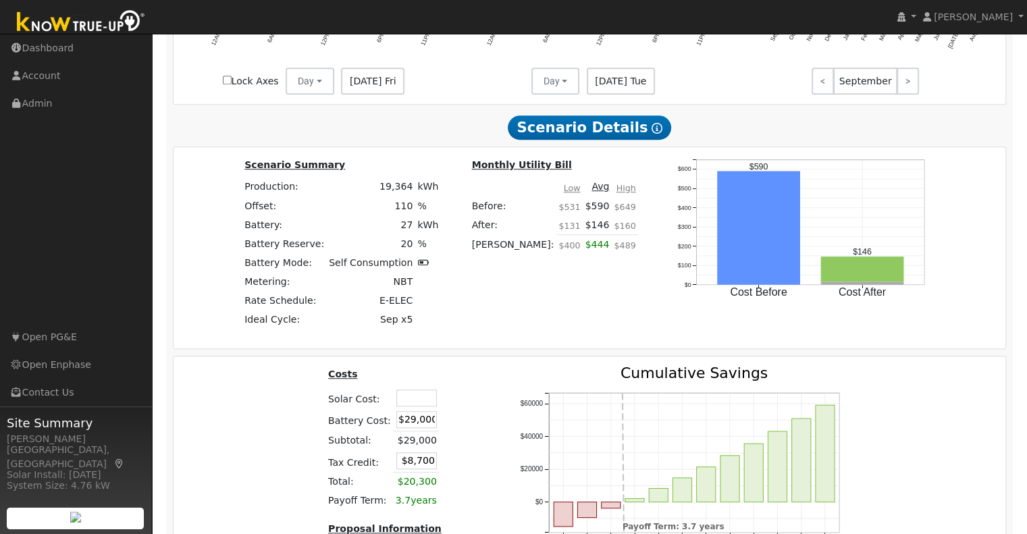
click at [417, 400] on input "text" at bounding box center [416, 398] width 41 height 17
click at [413, 402] on input "text" at bounding box center [416, 398] width 41 height 17
type input "$59,460"
type input "$26,538"
click at [425, 426] on input "$29,000" at bounding box center [416, 419] width 41 height 17
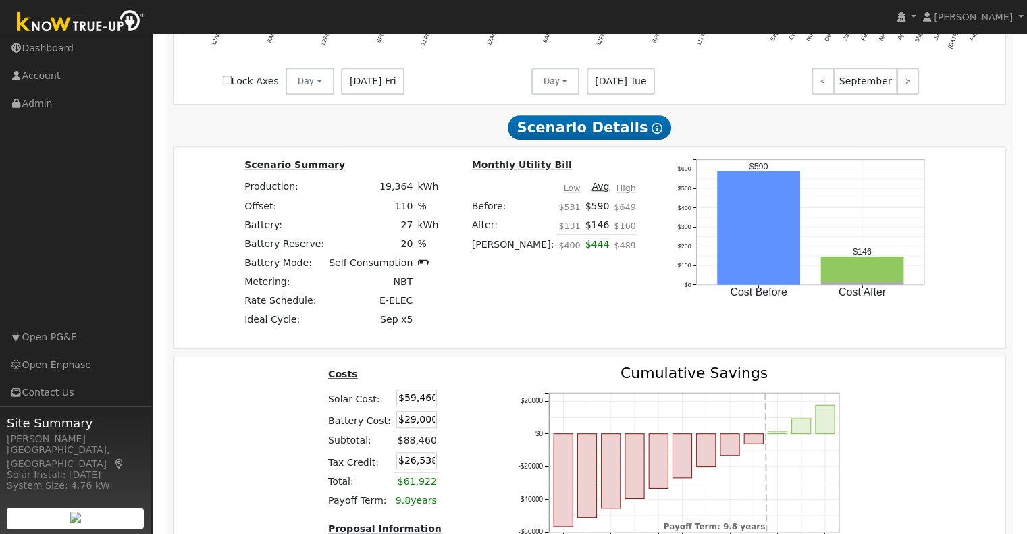
click at [425, 426] on input "$29,000" at bounding box center [416, 419] width 41 height 17
type input "$19,040"
type input "$23,550"
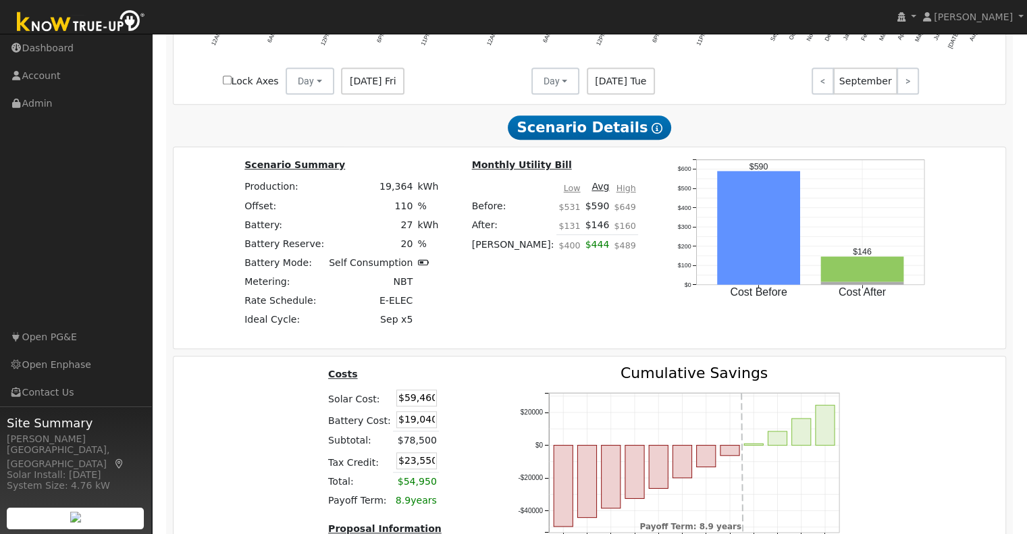
click at [477, 424] on table "Costs Solar Cost: $59,460 Battery Cost: $19,040 Subtotal: $78,500 Tax Credit: $…" at bounding box center [406, 438] width 161 height 145
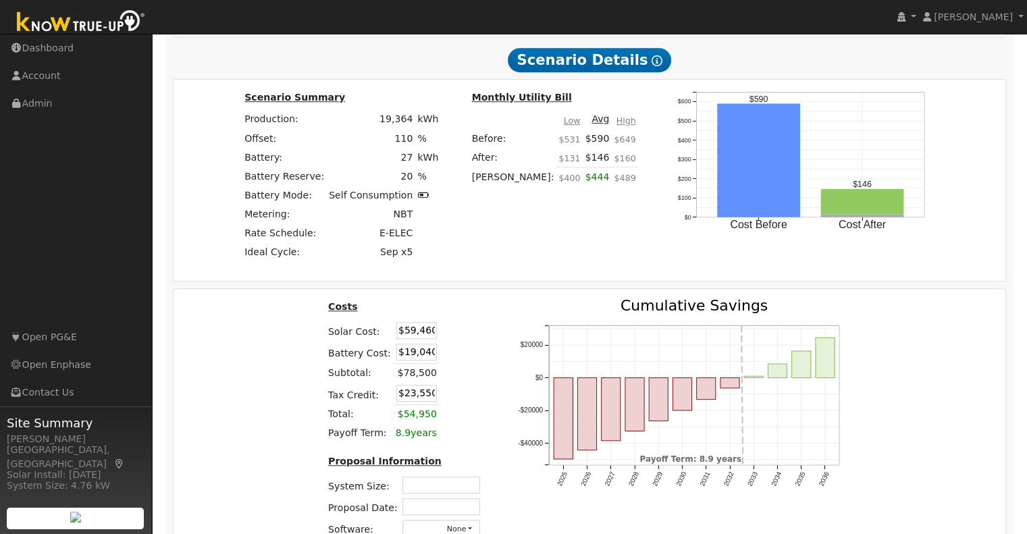
scroll to position [1031, 0]
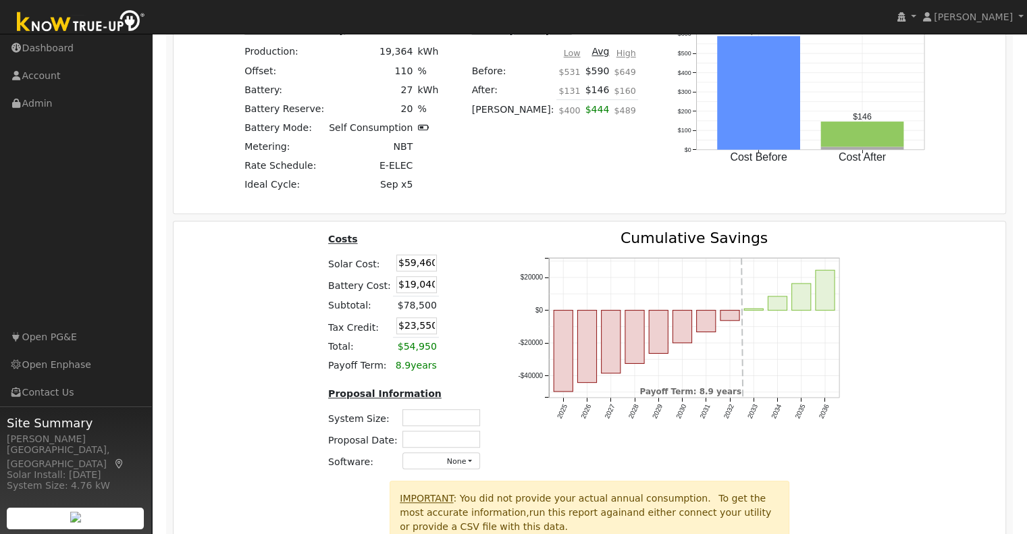
click at [452, 417] on input "text" at bounding box center [441, 417] width 78 height 17
type input "12.30"
click at [436, 440] on input "text" at bounding box center [441, 439] width 78 height 17
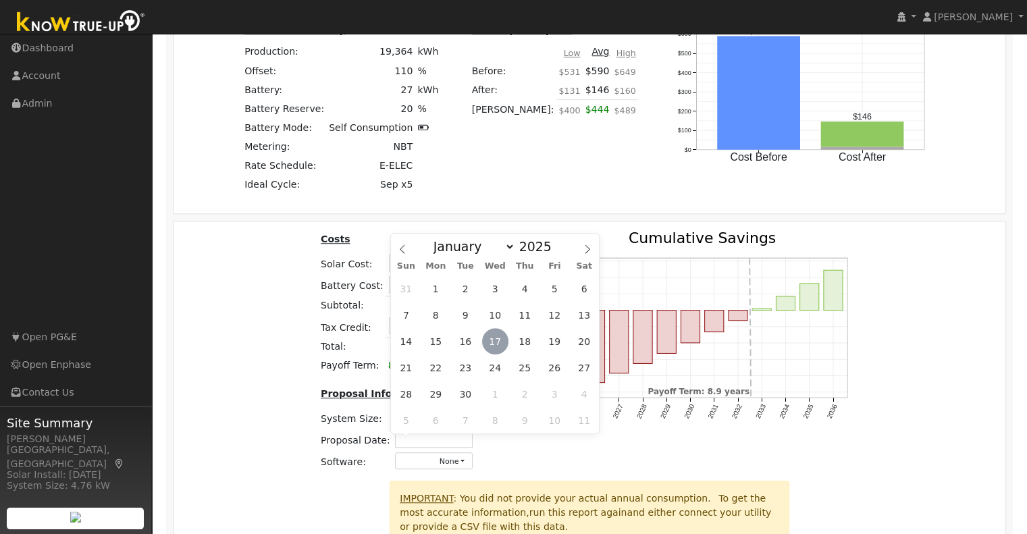
click at [500, 337] on span "17" at bounding box center [495, 341] width 26 height 26
type input "[DATE]"
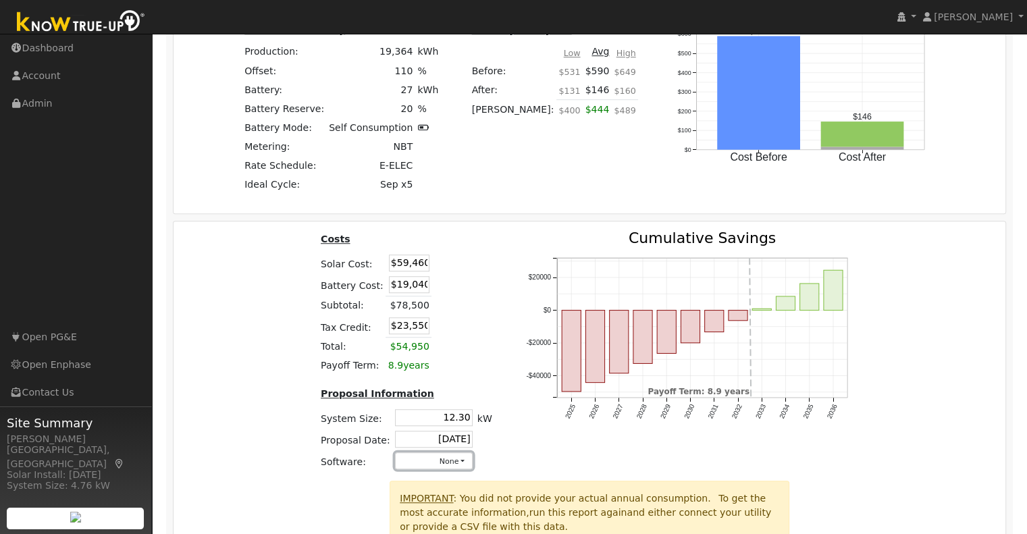
click at [435, 466] on button "None" at bounding box center [434, 460] width 78 height 17
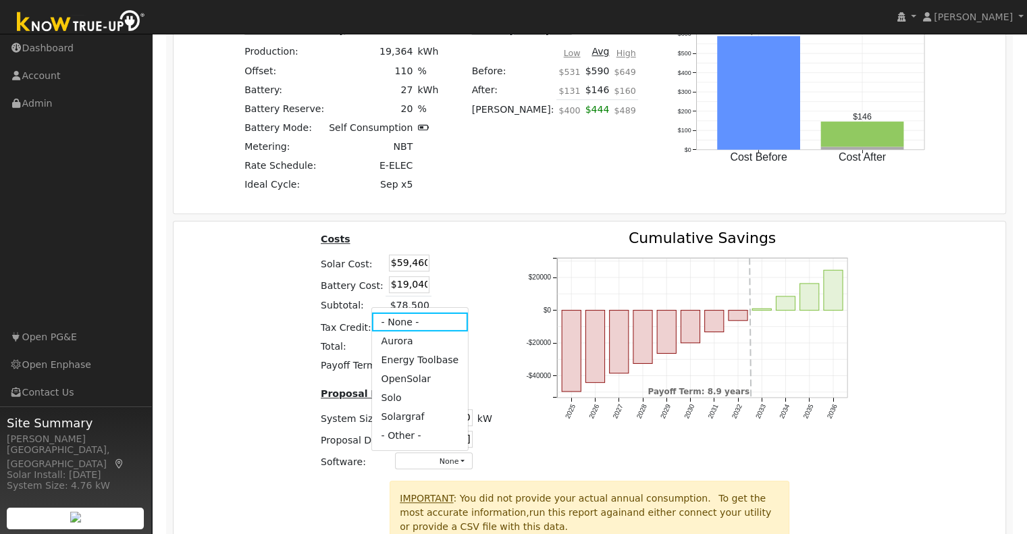
click at [411, 347] on link "Aurora" at bounding box center [419, 341] width 97 height 19
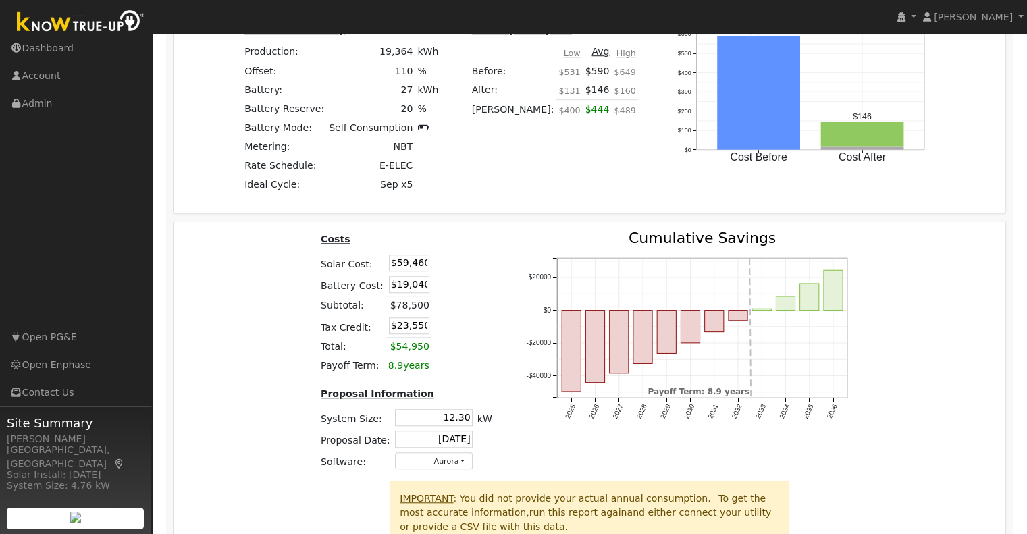
click at [910, 326] on div "Costs Solar Cost: $59,460 Battery Cost: $19,040 Subtotal: $78,500 Tax Credit: $…" at bounding box center [590, 356] width 842 height 250
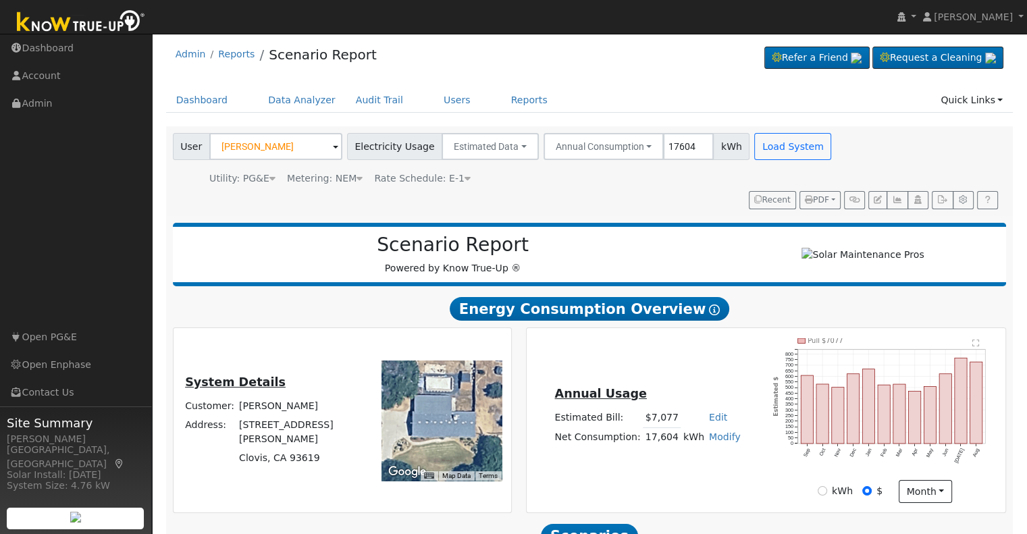
scroll to position [0, 0]
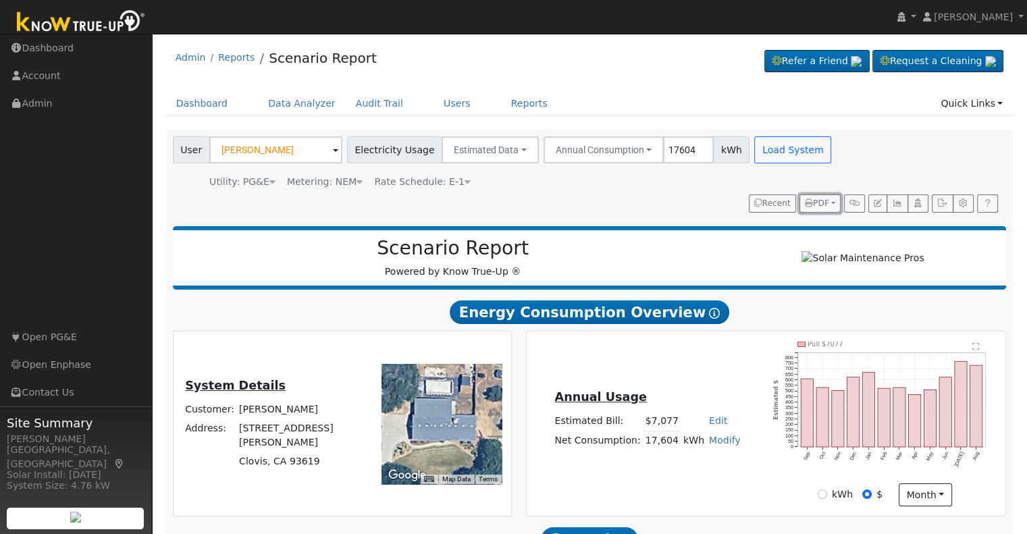
click at [827, 201] on span "PDF" at bounding box center [817, 203] width 24 height 9
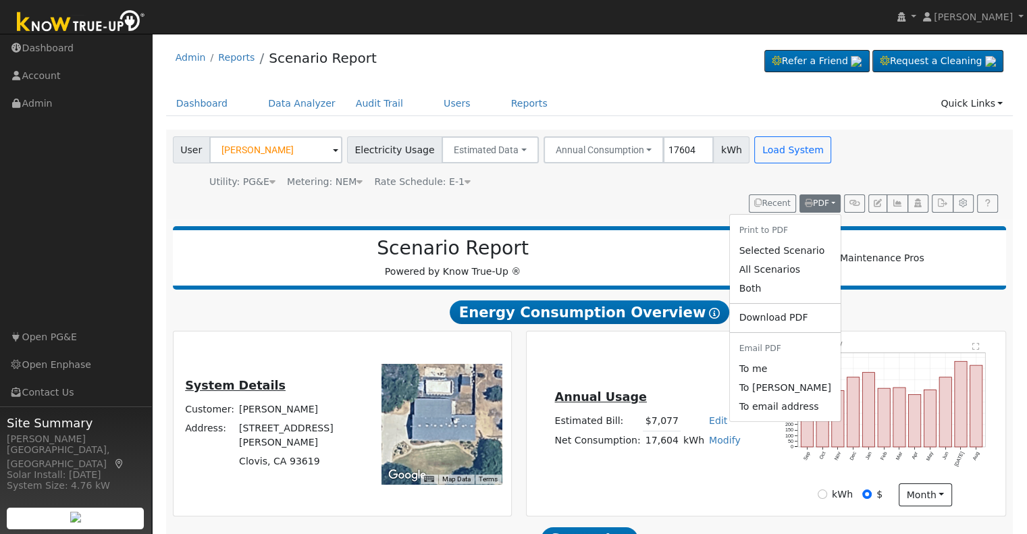
click at [779, 290] on link "Both" at bounding box center [784, 288] width 111 height 19
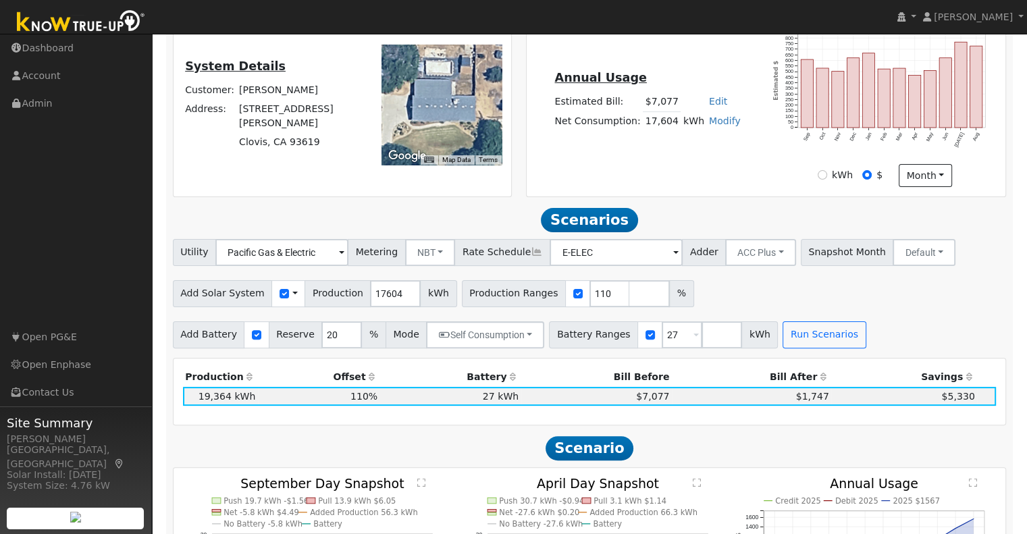
scroll to position [120, 0]
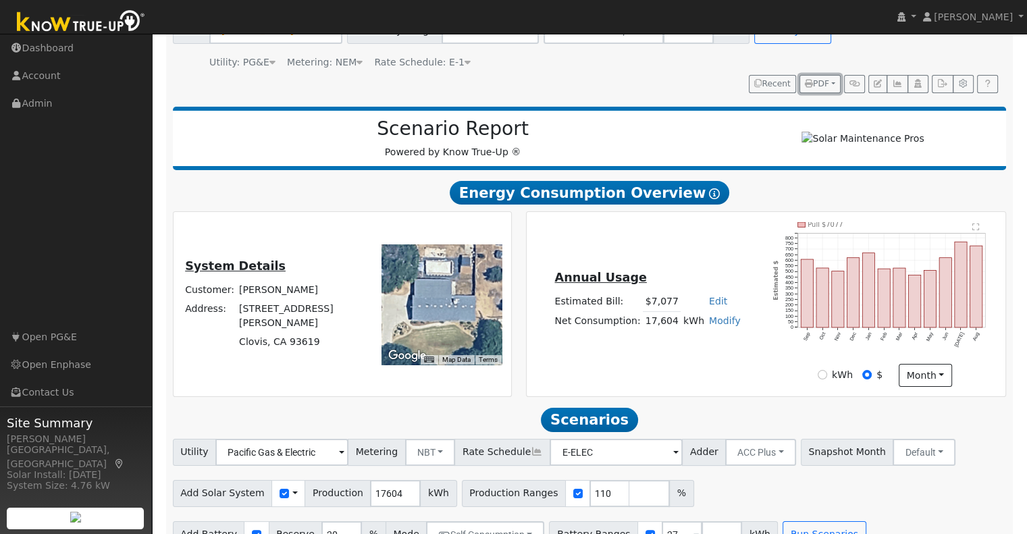
drag, startPoint x: 829, startPoint y: 80, endPoint x: 827, endPoint y: 88, distance: 7.9
click at [829, 80] on span "PDF" at bounding box center [817, 83] width 24 height 9
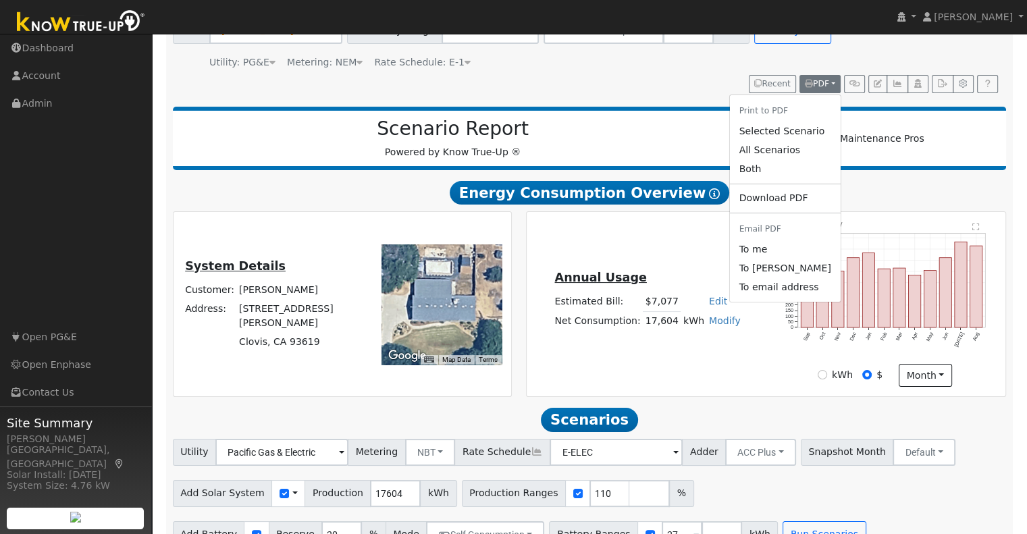
click at [789, 167] on link "Both" at bounding box center [784, 168] width 111 height 19
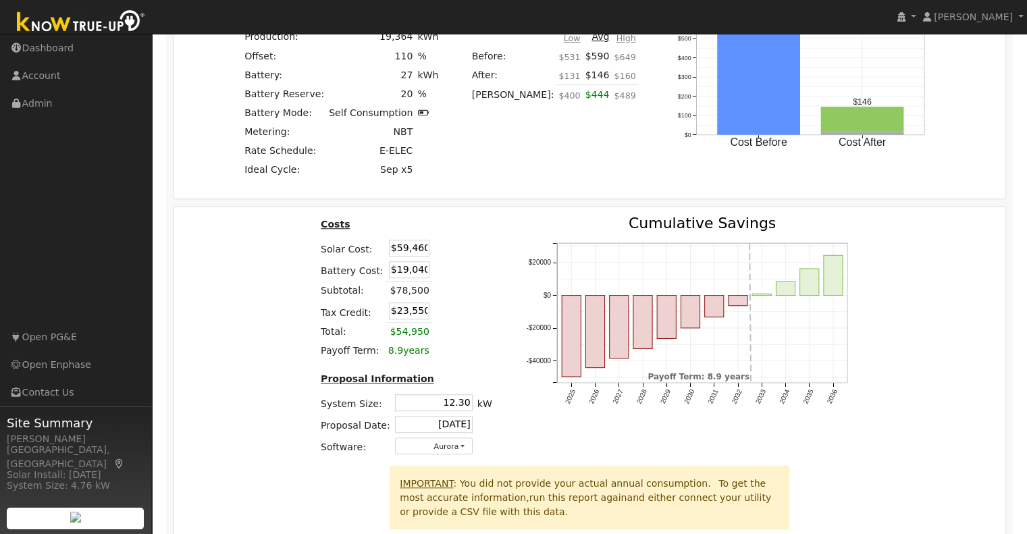
scroll to position [1066, 0]
